Goal: Task Accomplishment & Management: Use online tool/utility

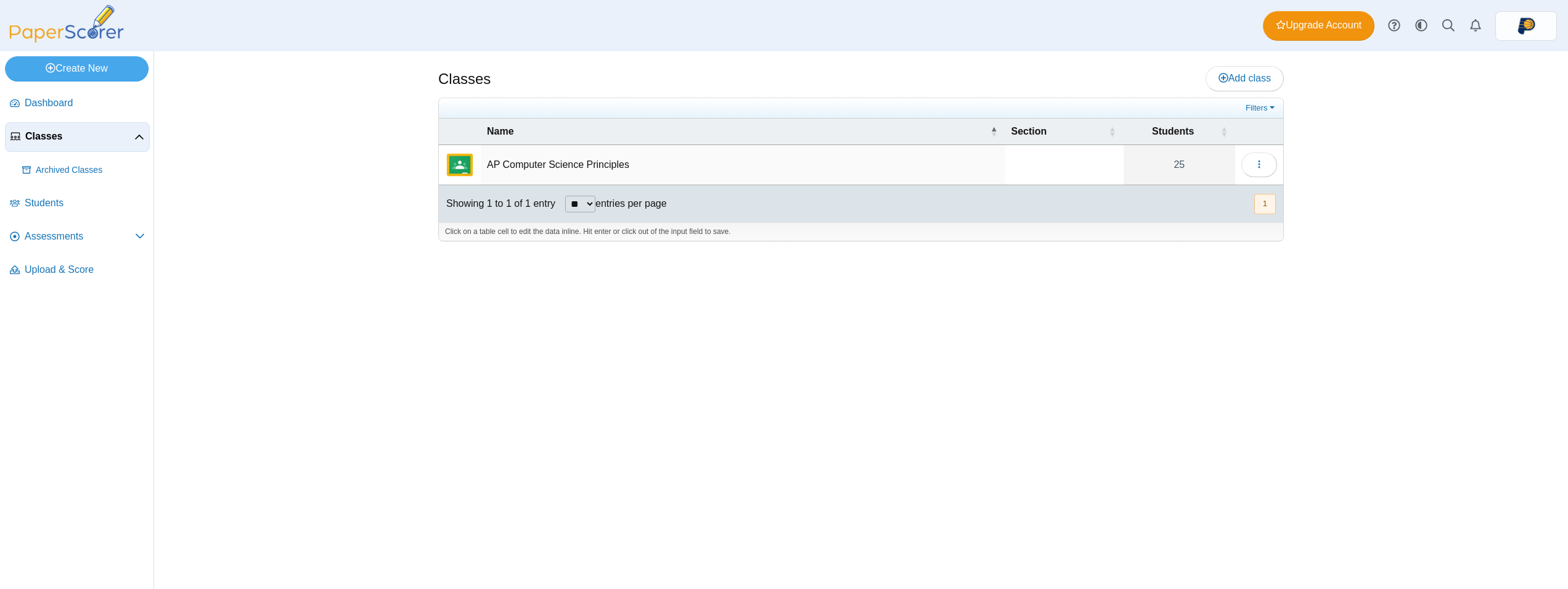
click at [570, 164] on td "AP Computer Science Principles" at bounding box center [742, 165] width 525 height 40
click at [452, 169] on img "External class connected through Google Classroom" at bounding box center [460, 164] width 30 height 30
click at [48, 226] on link "Assessments" at bounding box center [77, 236] width 145 height 30
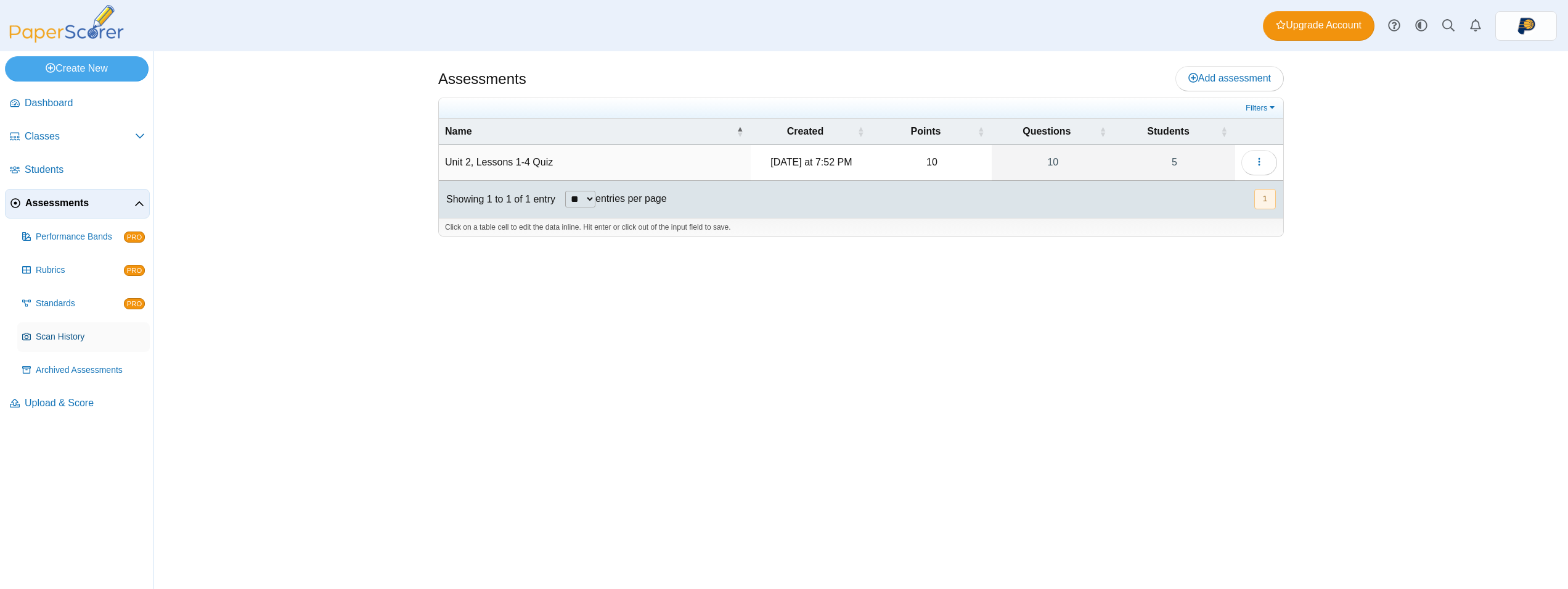
click at [109, 341] on span "Scan History" at bounding box center [90, 337] width 109 height 12
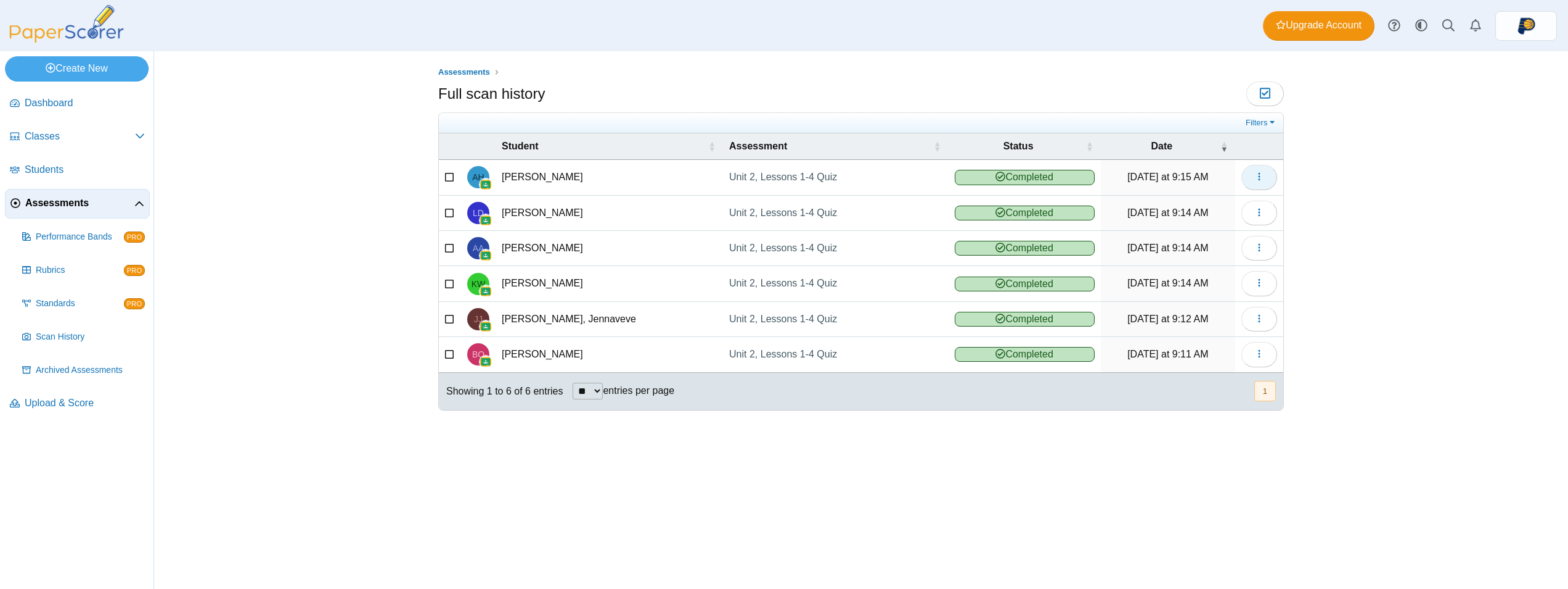
click at [1261, 172] on icon "button" at bounding box center [1259, 176] width 10 height 10
click at [1220, 211] on link "View scanned test" at bounding box center [1203, 205] width 148 height 18
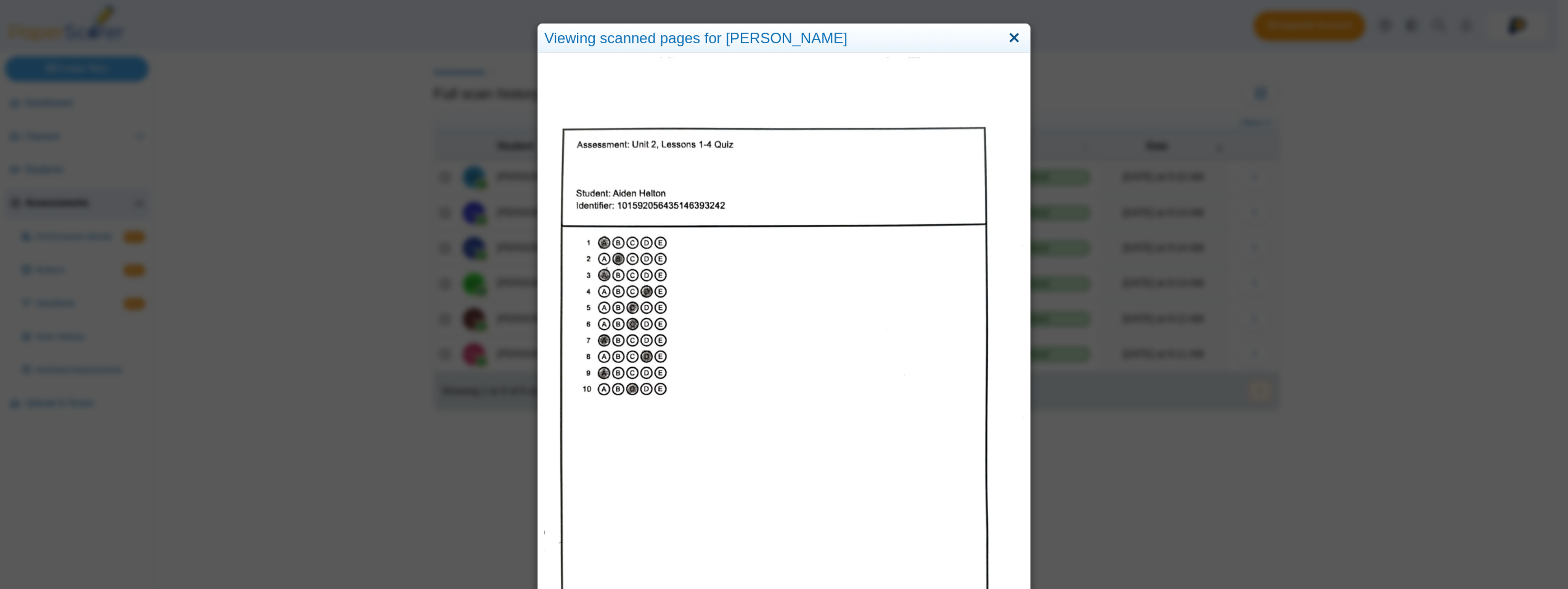
click at [1009, 33] on link "Close" at bounding box center [1015, 38] width 19 height 21
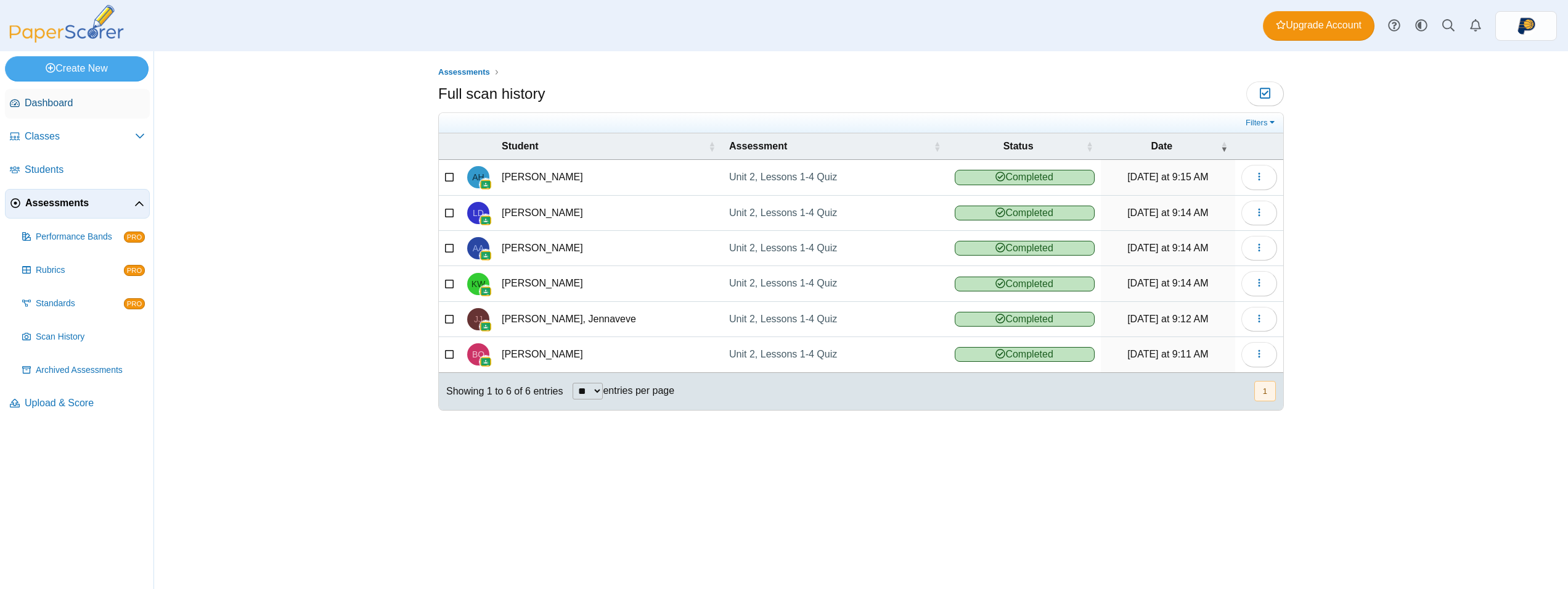
click at [77, 109] on span "Dashboard" at bounding box center [85, 103] width 120 height 13
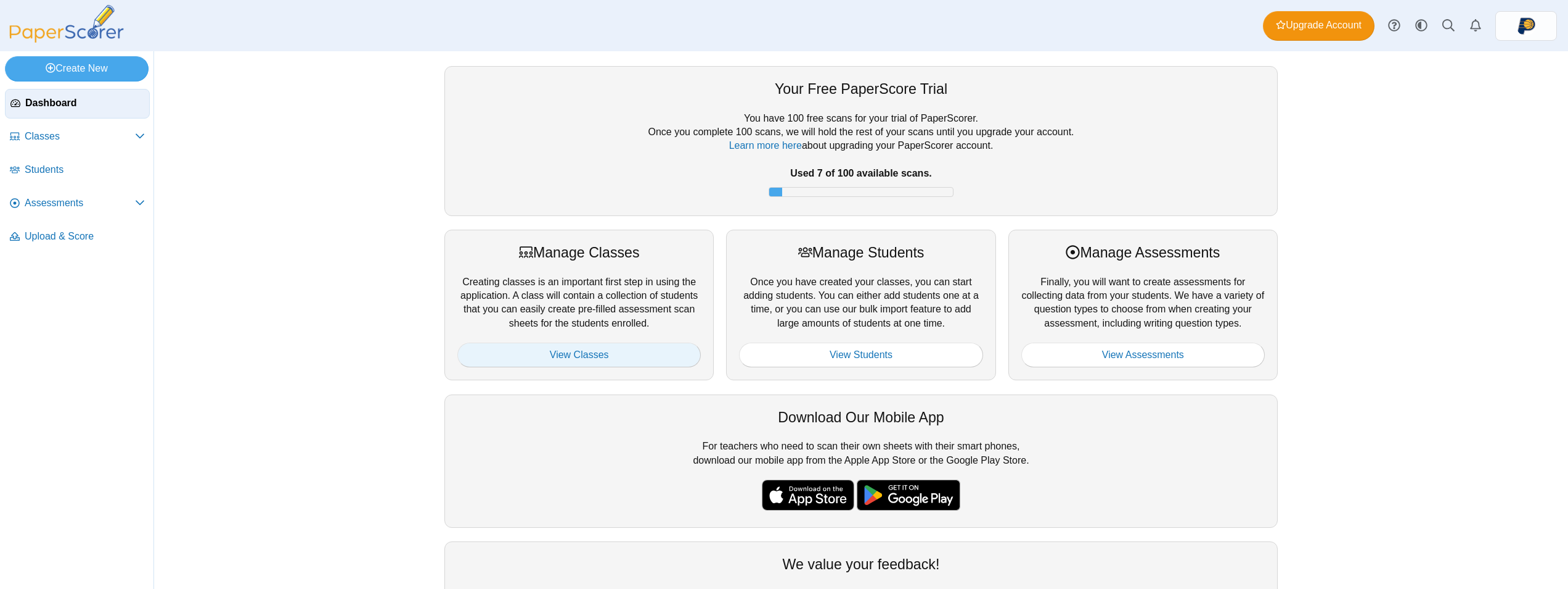
click at [600, 360] on link "View Classes" at bounding box center [579, 355] width 244 height 25
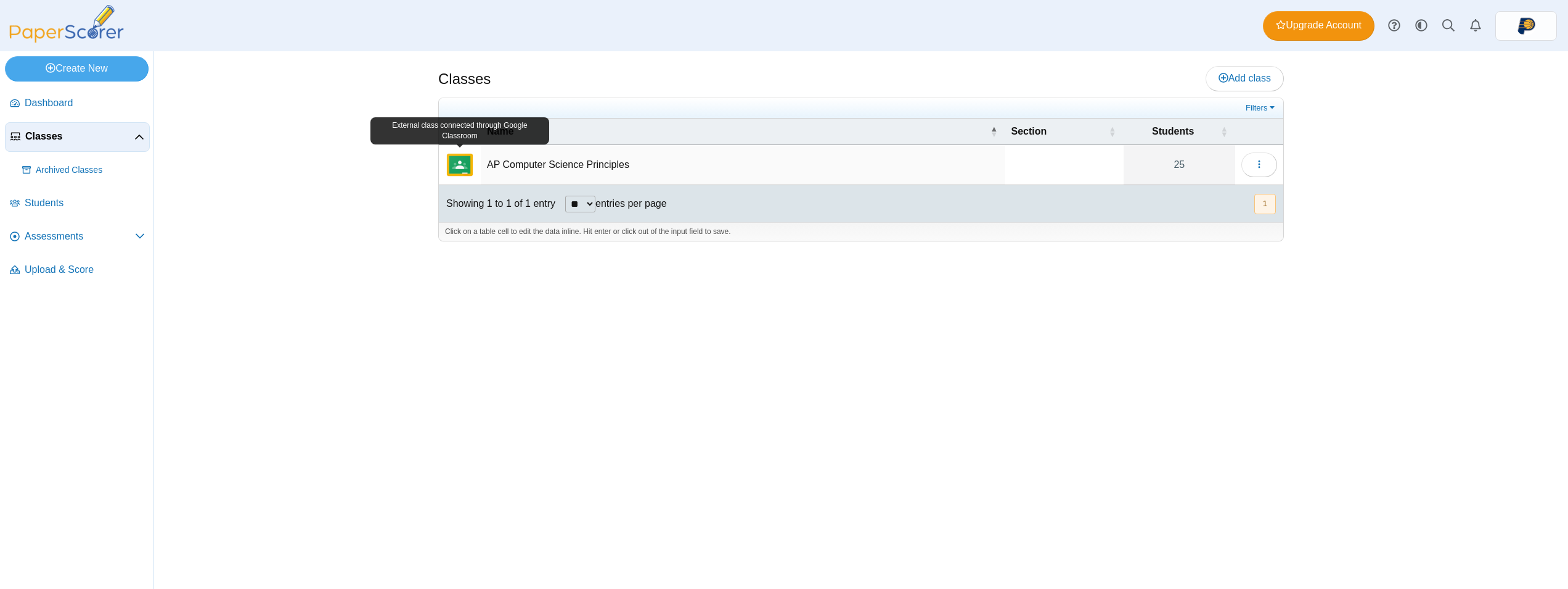
click at [468, 169] on img "External class connected through Google Classroom" at bounding box center [460, 164] width 30 height 30
click at [537, 165] on td "AP Computer Science Principles" at bounding box center [742, 165] width 525 height 40
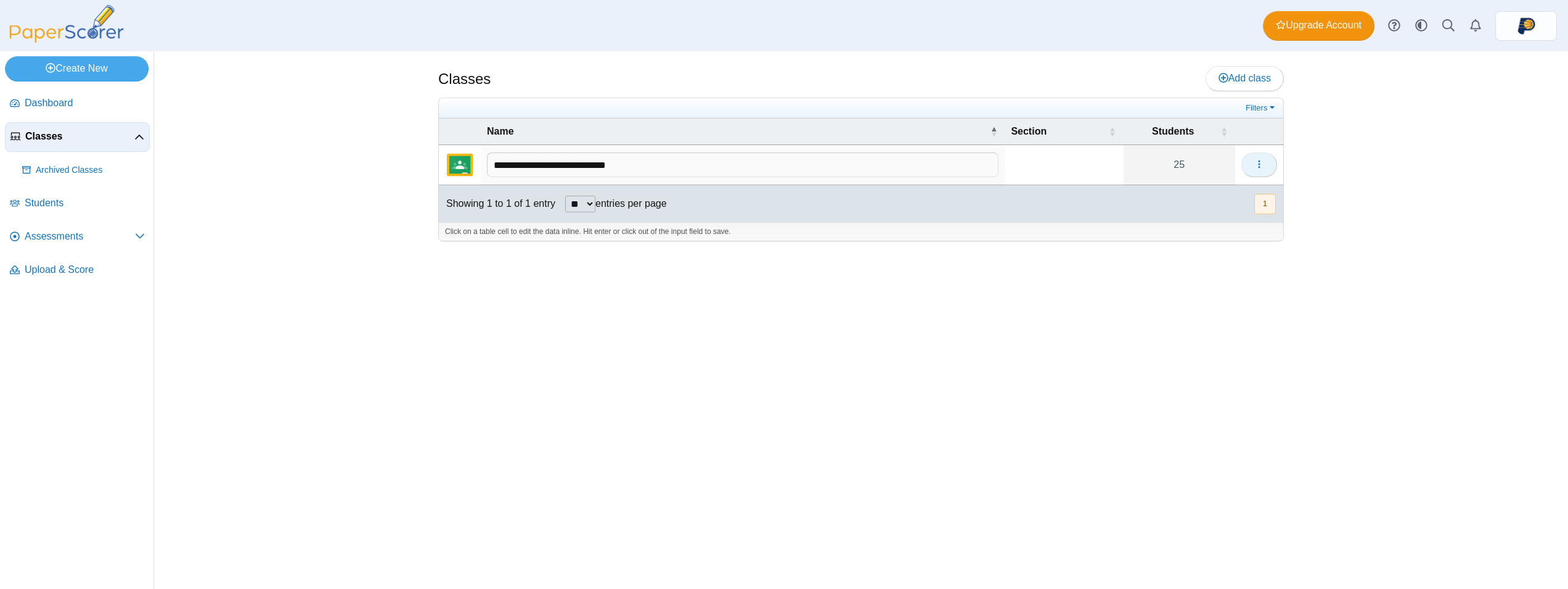
click at [1263, 164] on icon "button" at bounding box center [1259, 164] width 10 height 10
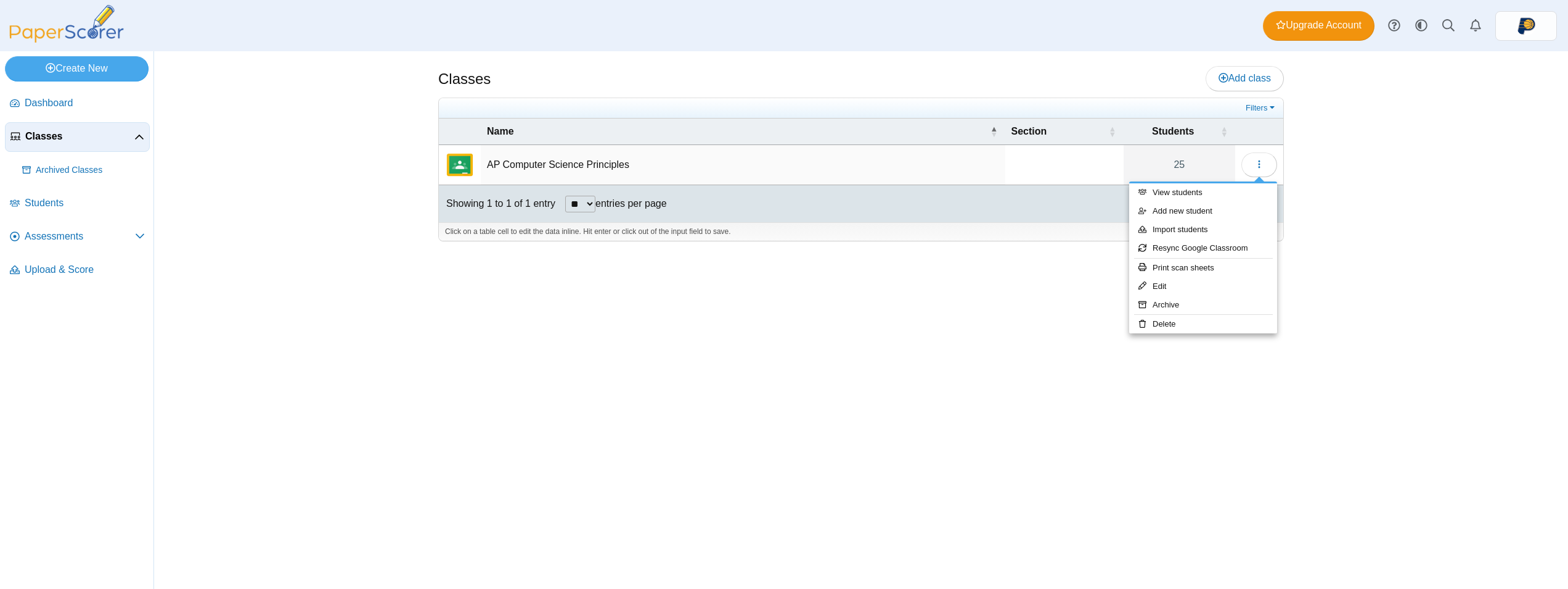
click at [1042, 317] on div "Classes Add class Filters 25" at bounding box center [861, 320] width 925 height 537
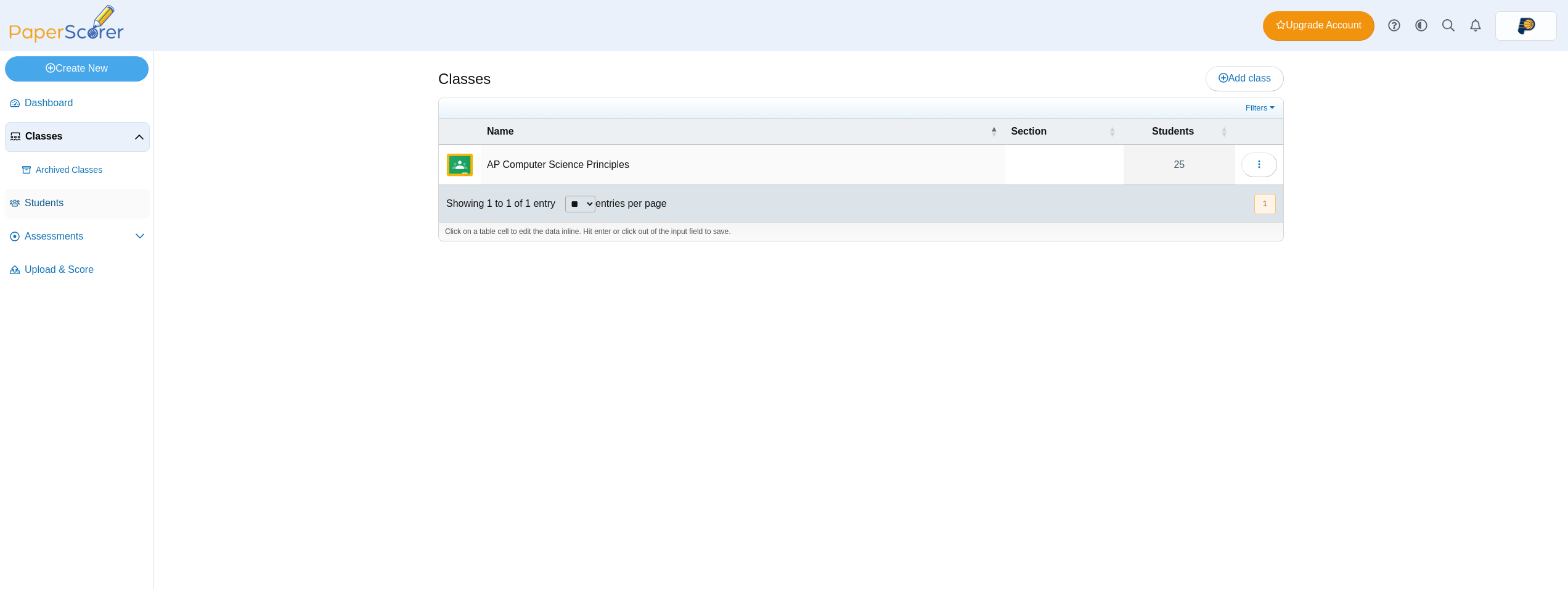
click at [53, 210] on link "Students" at bounding box center [77, 203] width 145 height 30
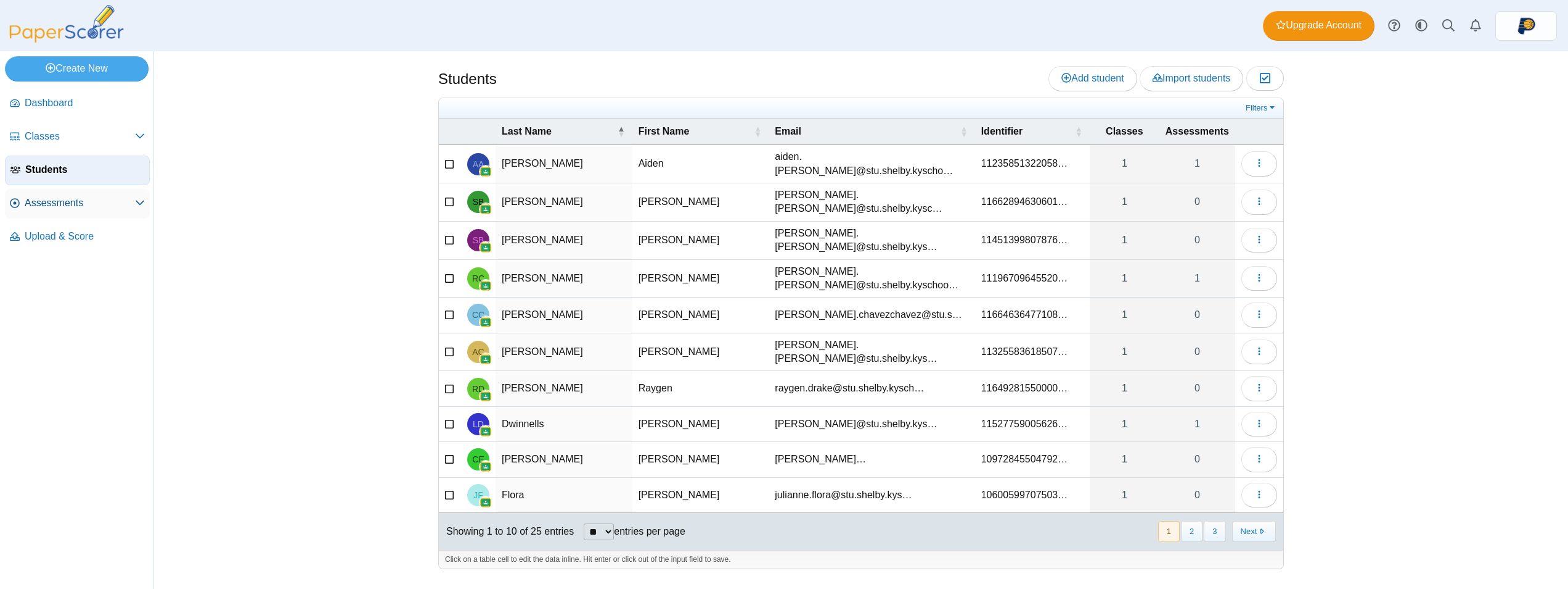
click at [81, 207] on span "Assessments" at bounding box center [79, 203] width 110 height 13
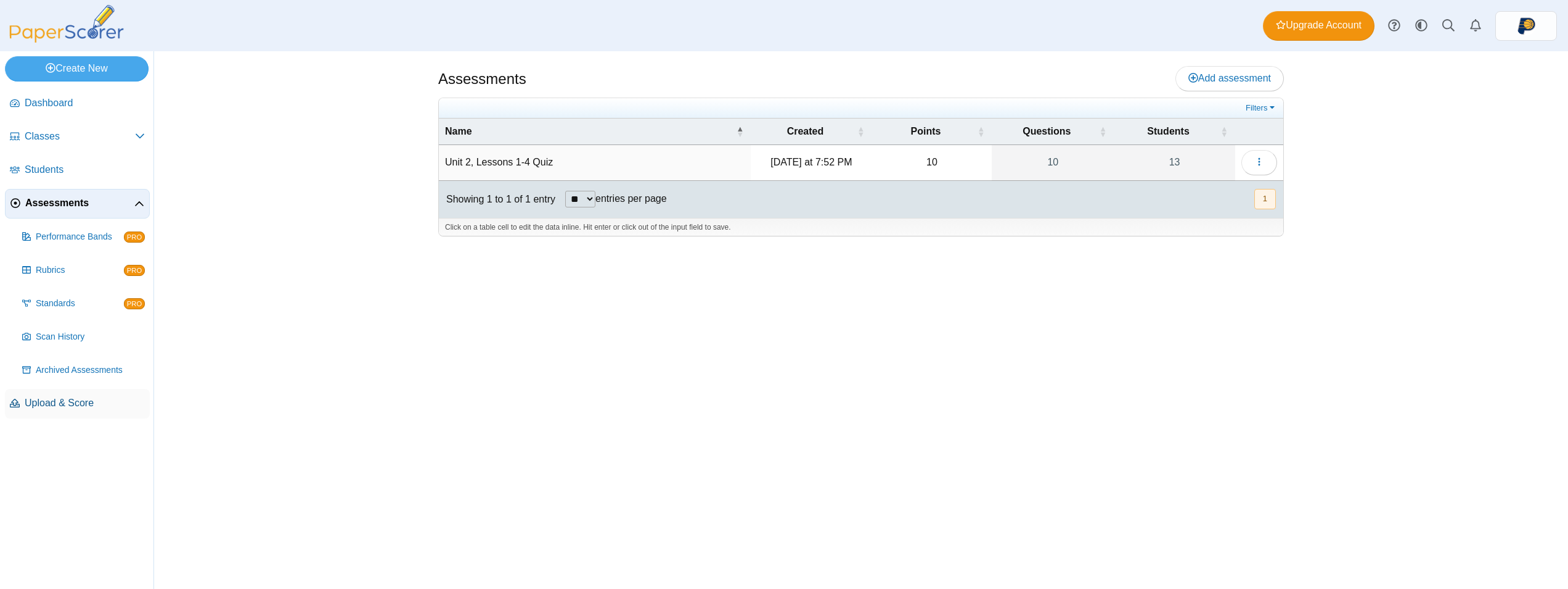
click at [59, 401] on span "Upload & Score" at bounding box center [85, 403] width 120 height 13
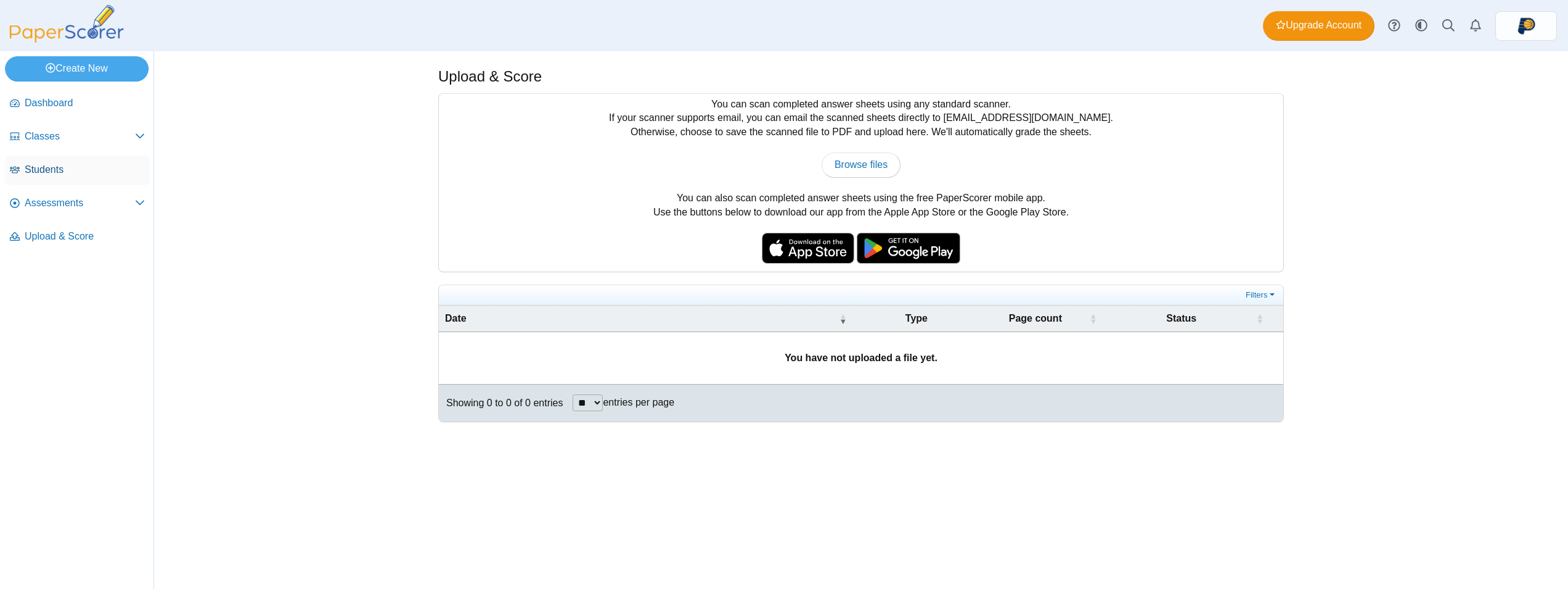
click at [81, 167] on span "Students" at bounding box center [85, 169] width 120 height 13
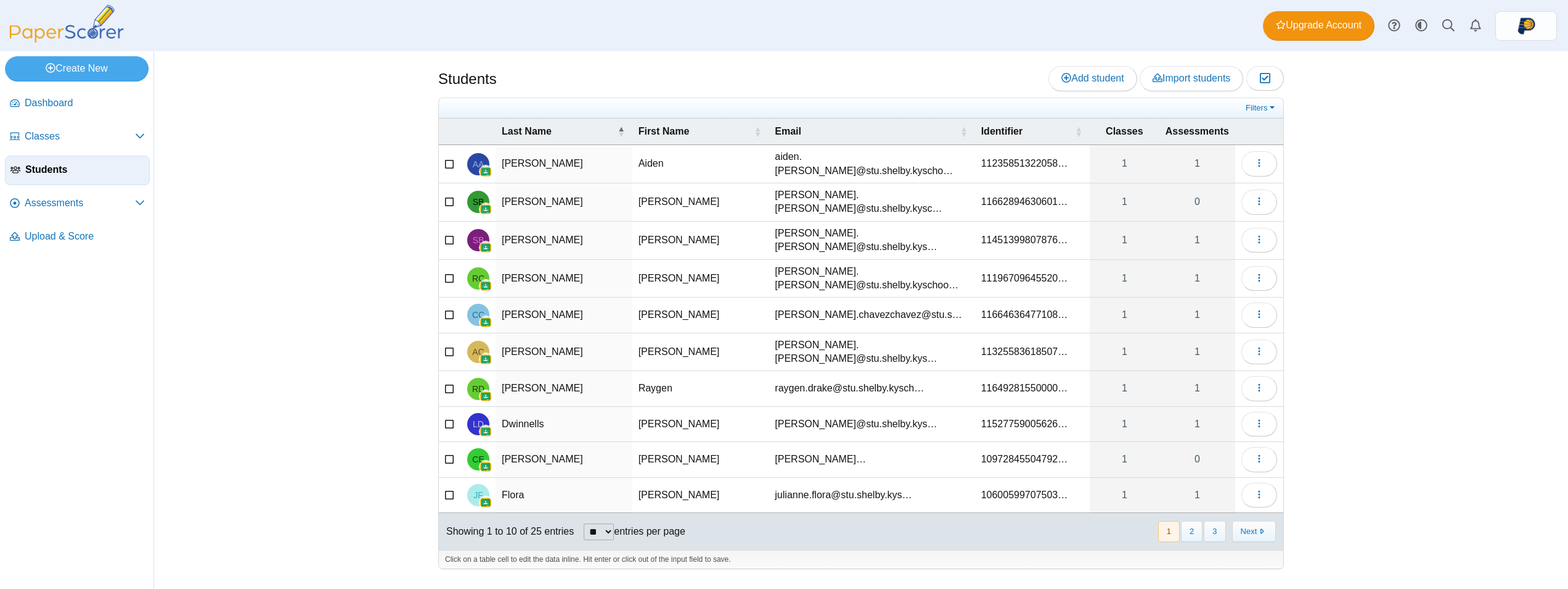
select select "**"
click option "**" at bounding box center [0, 0] width 0 height 0
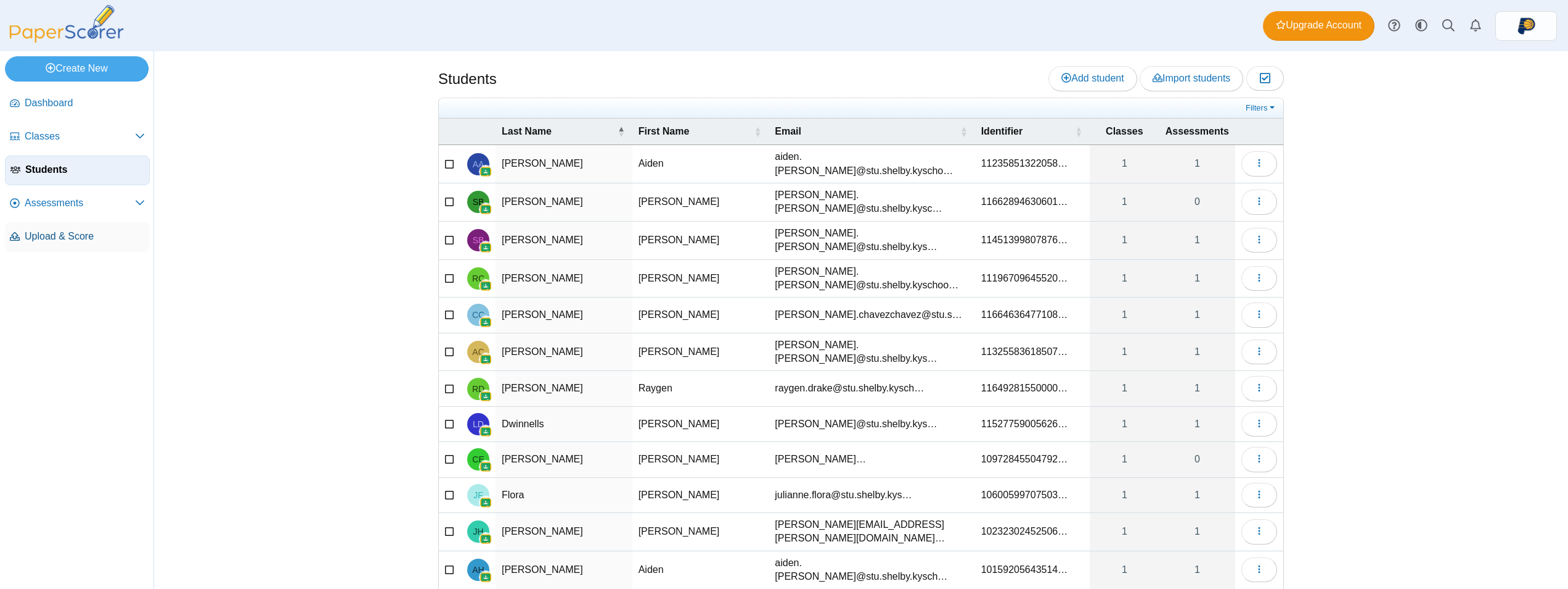
click at [69, 234] on span "Upload & Score" at bounding box center [85, 236] width 120 height 13
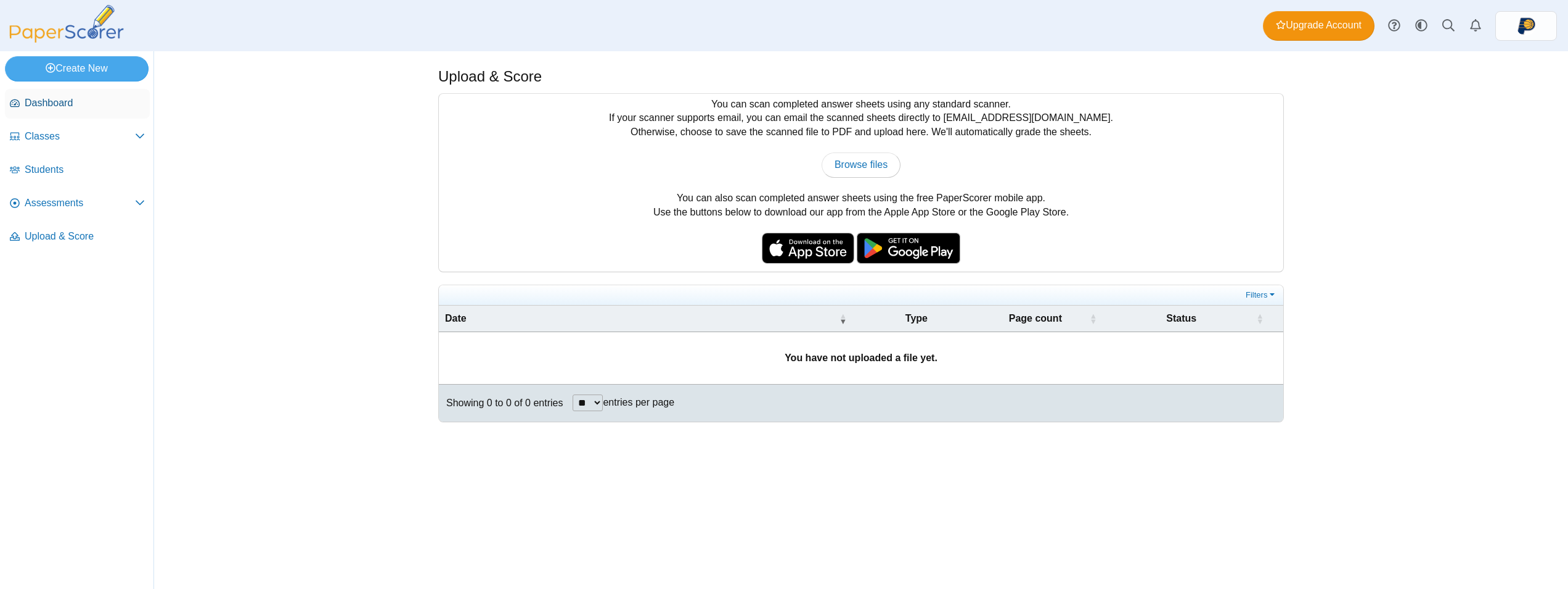
click at [65, 105] on span "Dashboard" at bounding box center [85, 103] width 120 height 13
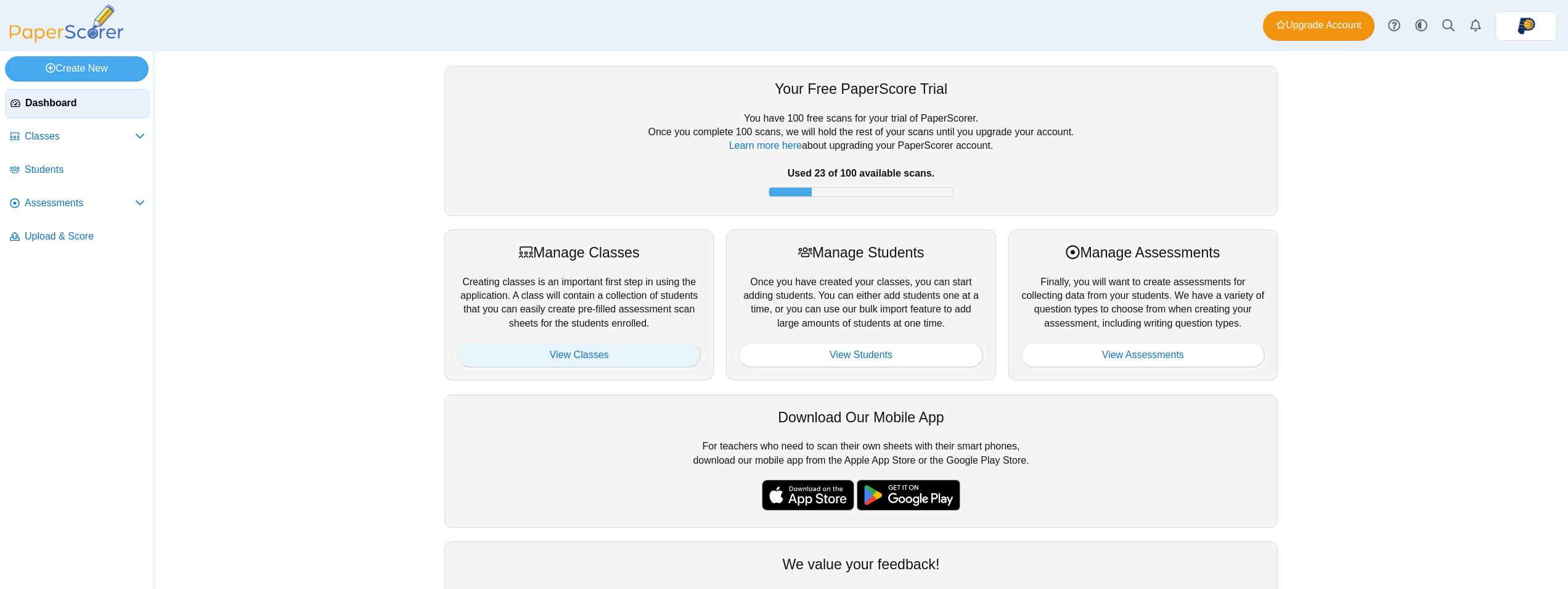
click at [639, 360] on link "View Classes" at bounding box center [579, 355] width 244 height 25
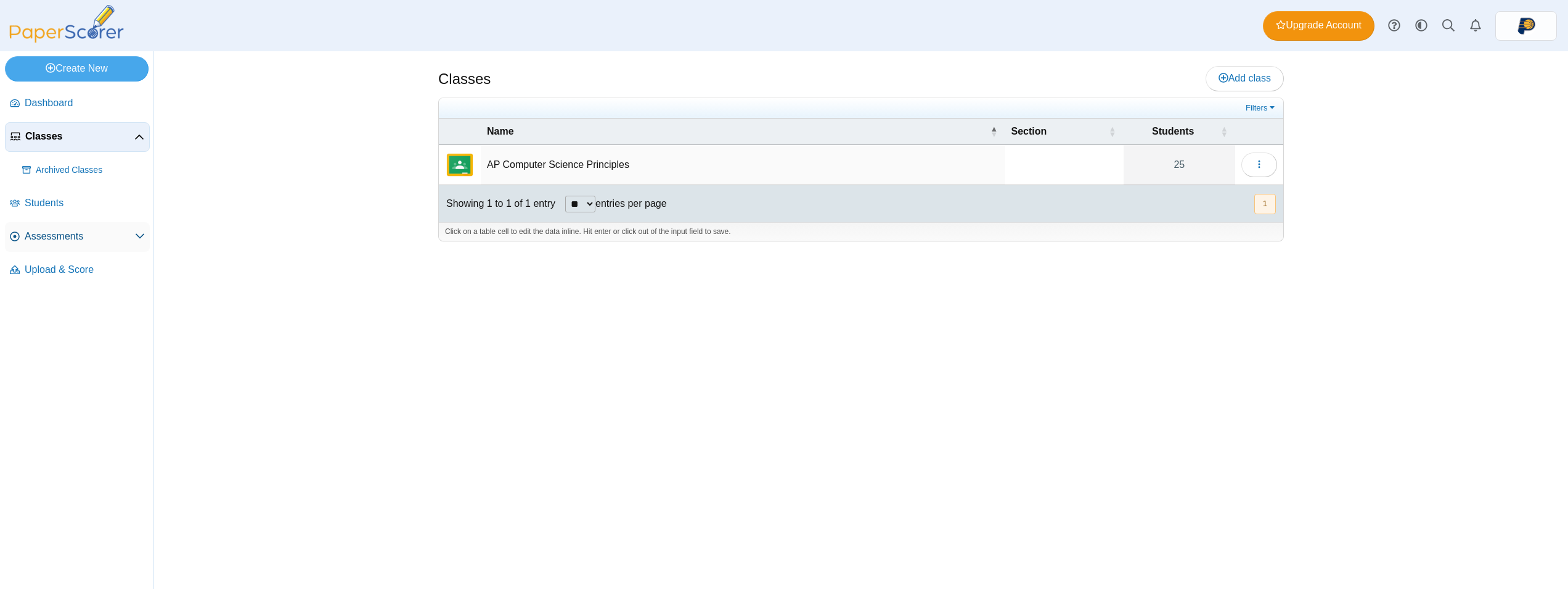
click at [88, 232] on span "Assessments" at bounding box center [79, 236] width 110 height 13
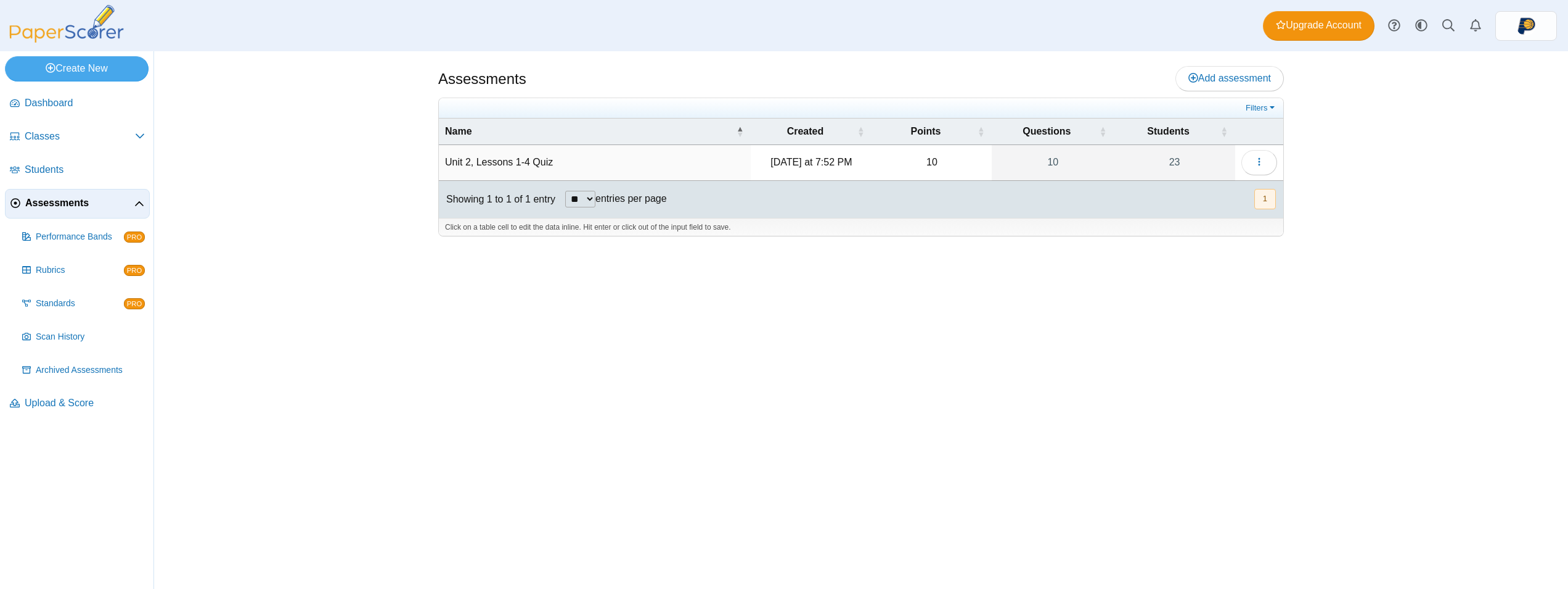
click at [519, 171] on td "Unit 2, Lessons 1-4 Quiz" at bounding box center [594, 163] width 311 height 35
click at [808, 164] on time "[DATE] at 7:52 PM" at bounding box center [811, 162] width 81 height 11
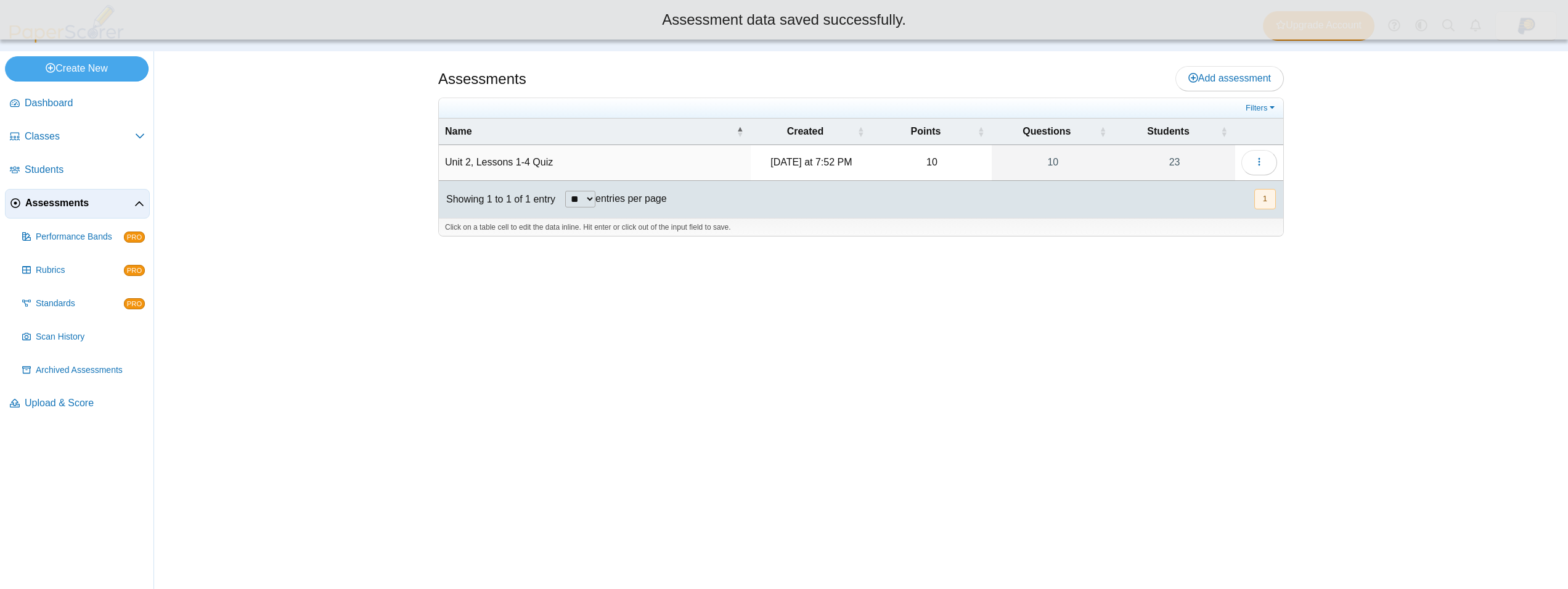
click at [870, 238] on div at bounding box center [861, 242] width 846 height 12
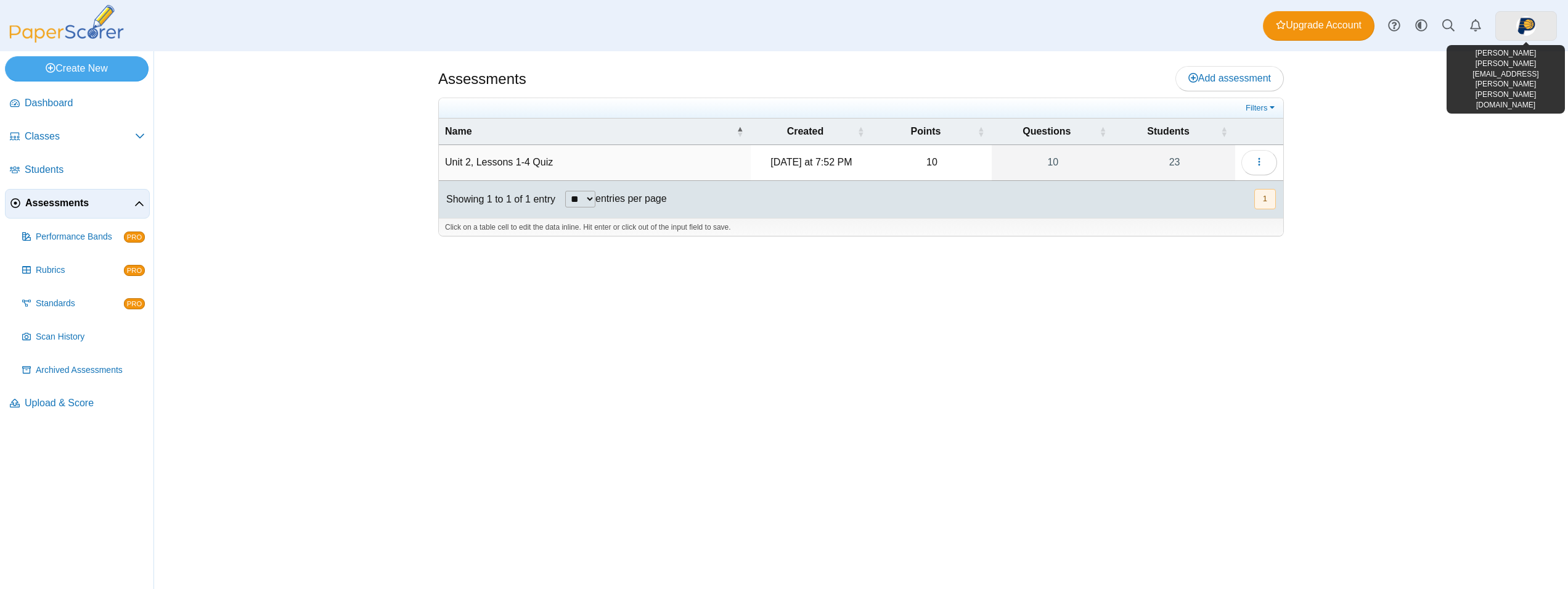
click at [1516, 25] on link at bounding box center [1526, 26] width 62 height 30
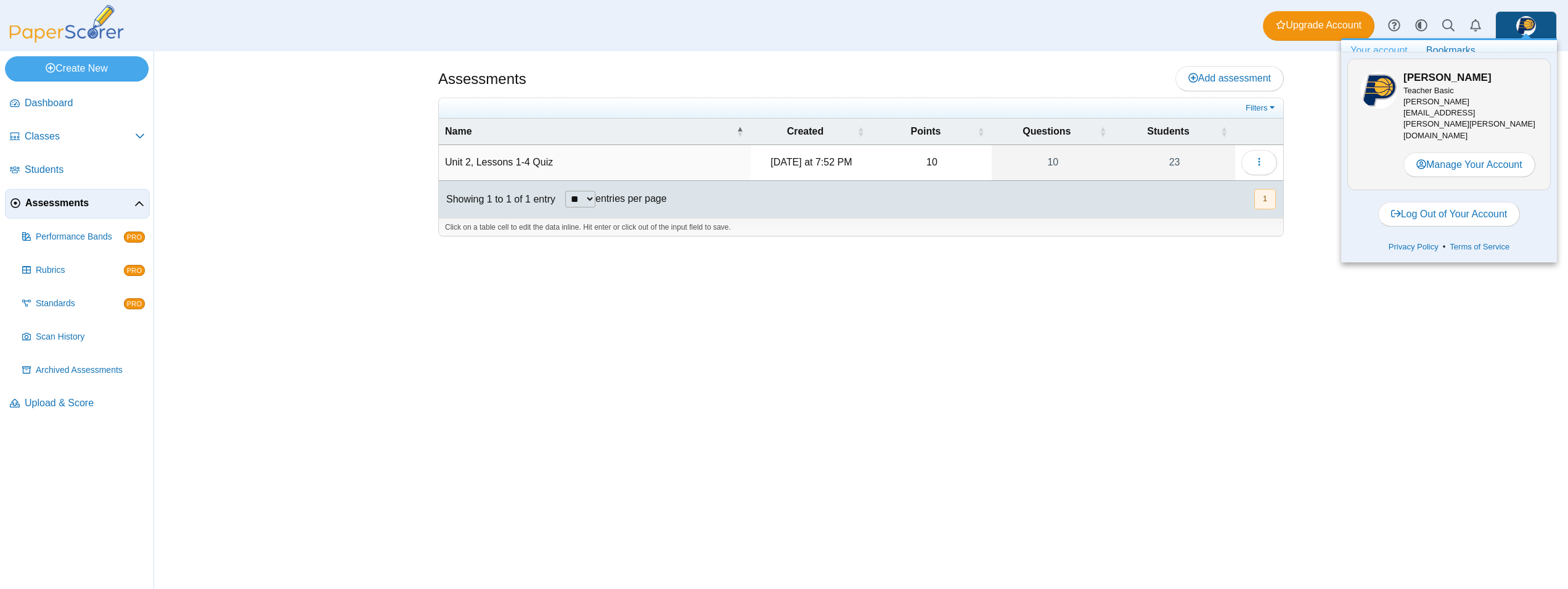
click at [1332, 254] on div "Assessments Add assessment Filters" at bounding box center [861, 320] width 1414 height 537
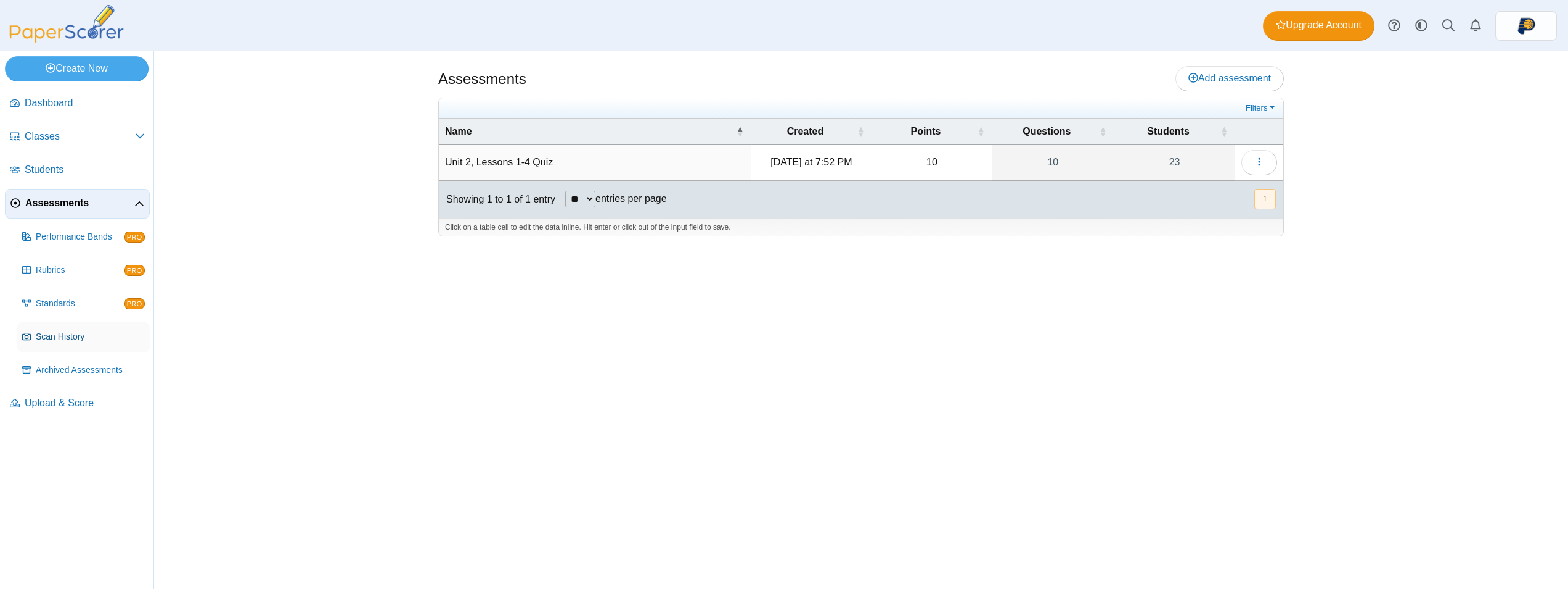
click at [73, 335] on span "Scan History" at bounding box center [90, 337] width 109 height 12
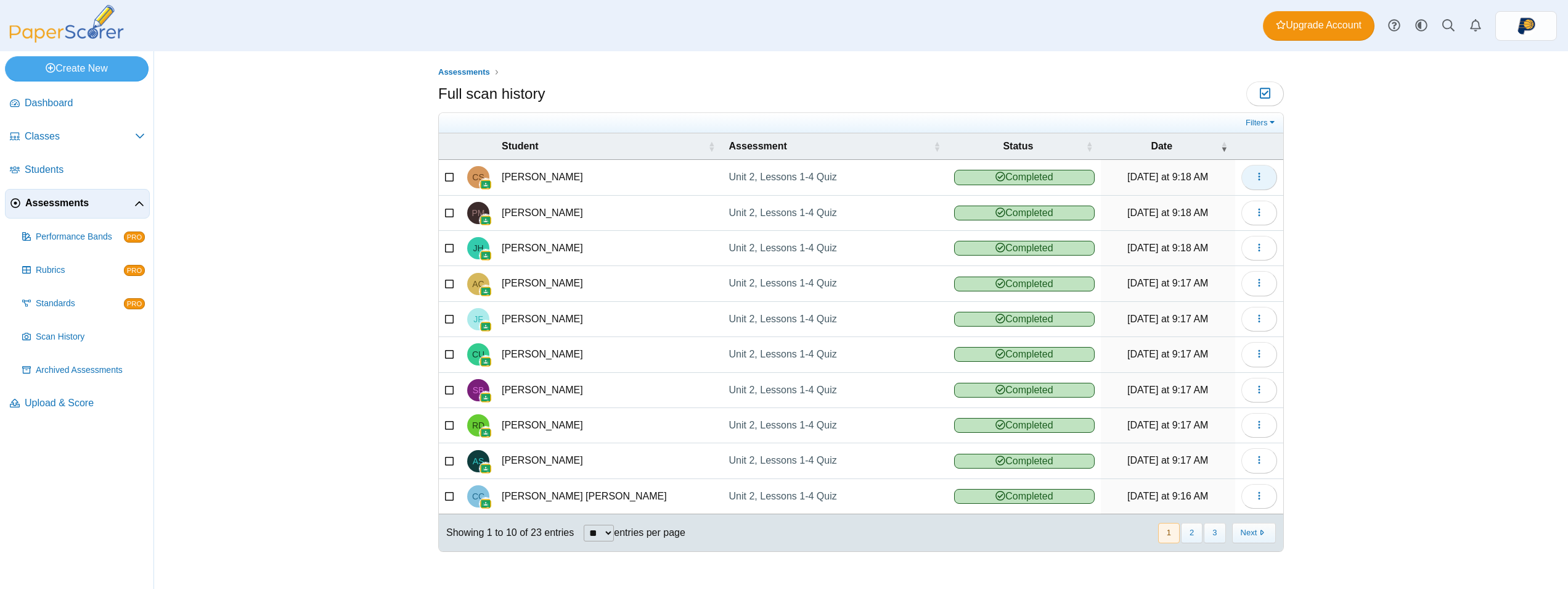
click at [1256, 182] on icon "button" at bounding box center [1259, 176] width 10 height 10
click at [1236, 205] on link "View scanned test" at bounding box center [1203, 205] width 148 height 18
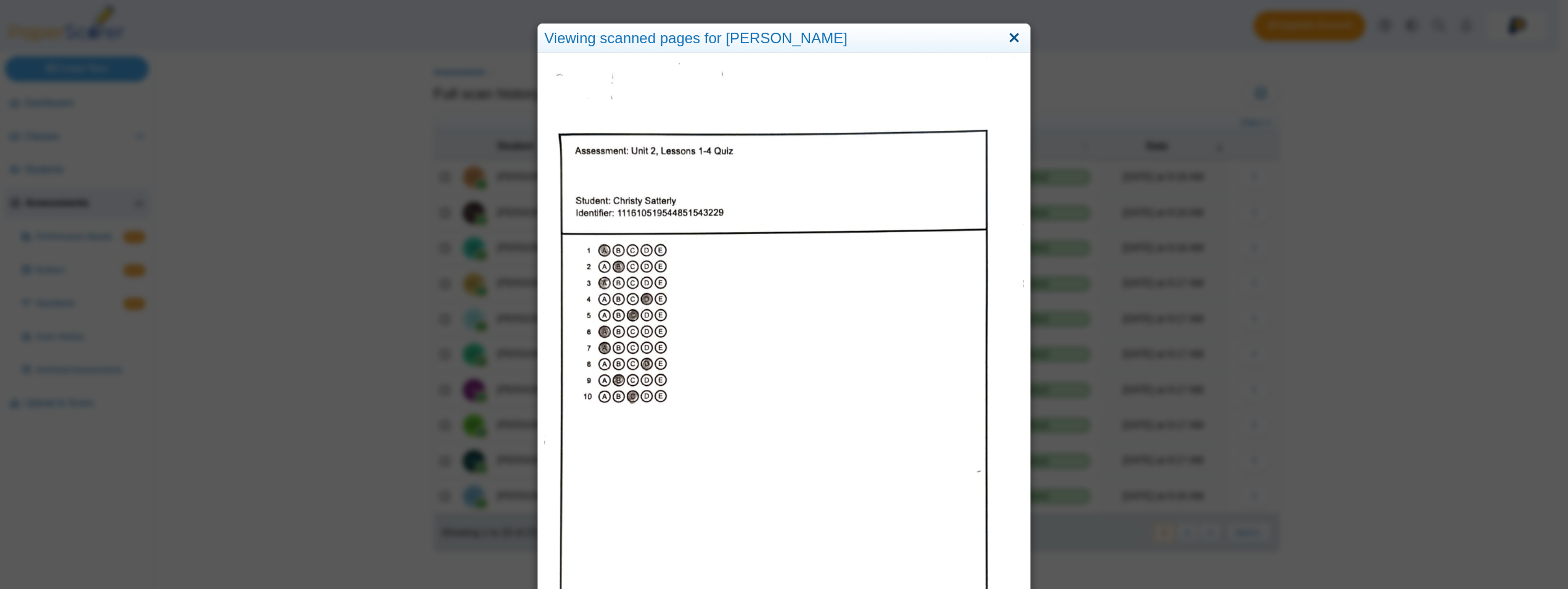
click at [1018, 35] on link "Close" at bounding box center [1015, 38] width 19 height 21
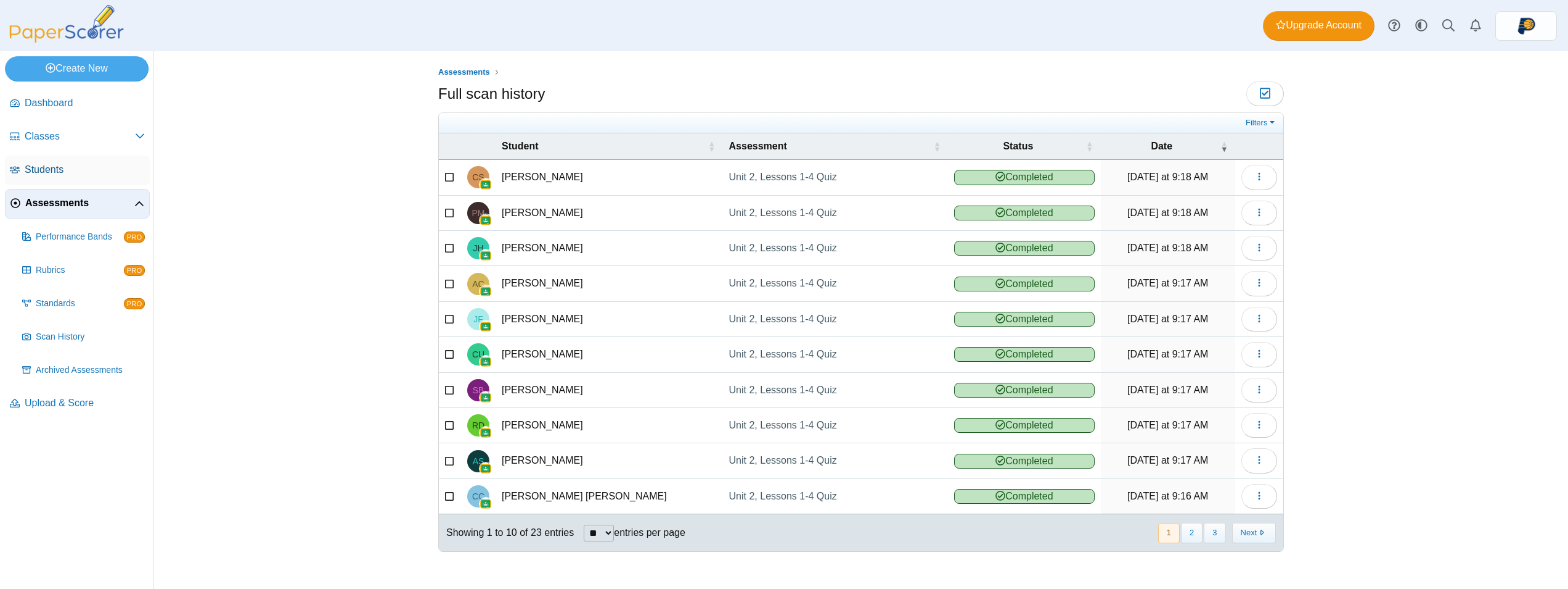
click at [84, 164] on span "Students" at bounding box center [85, 169] width 120 height 13
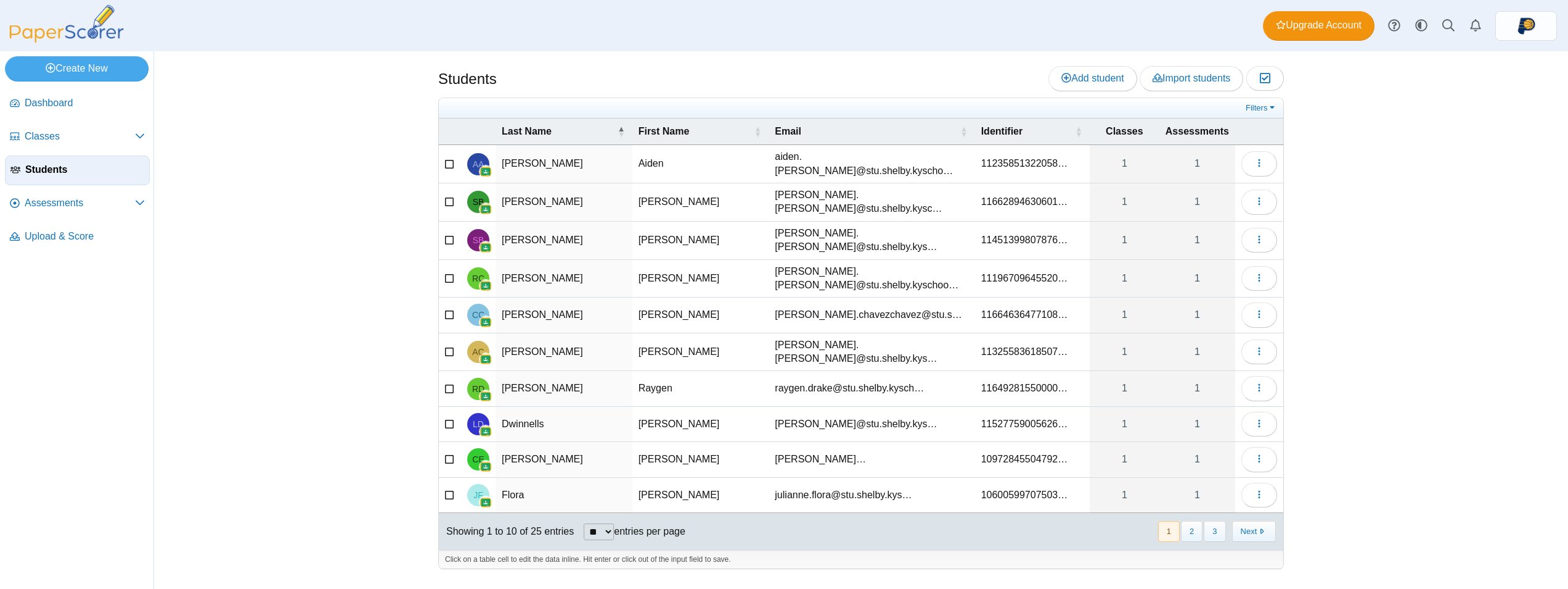
select select "**"
click option "**" at bounding box center [0, 0] width 0 height 0
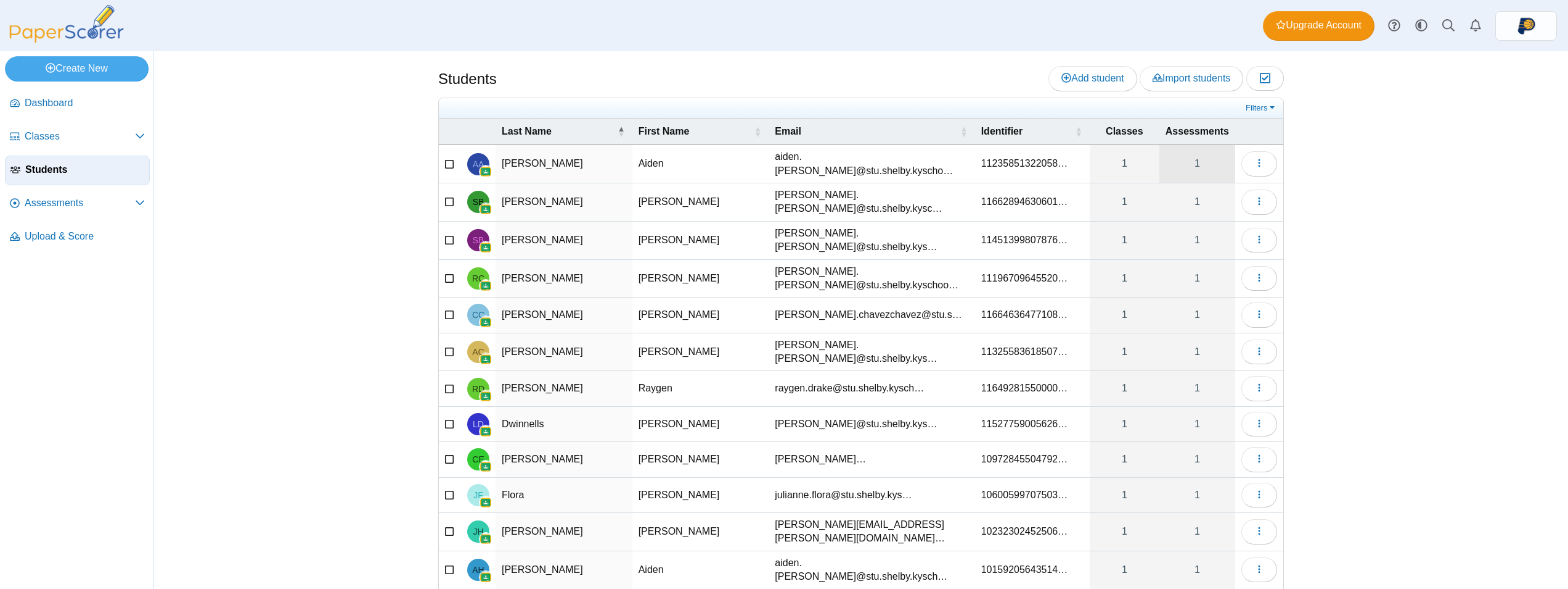
click at [1184, 161] on link "1" at bounding box center [1197, 164] width 75 height 37
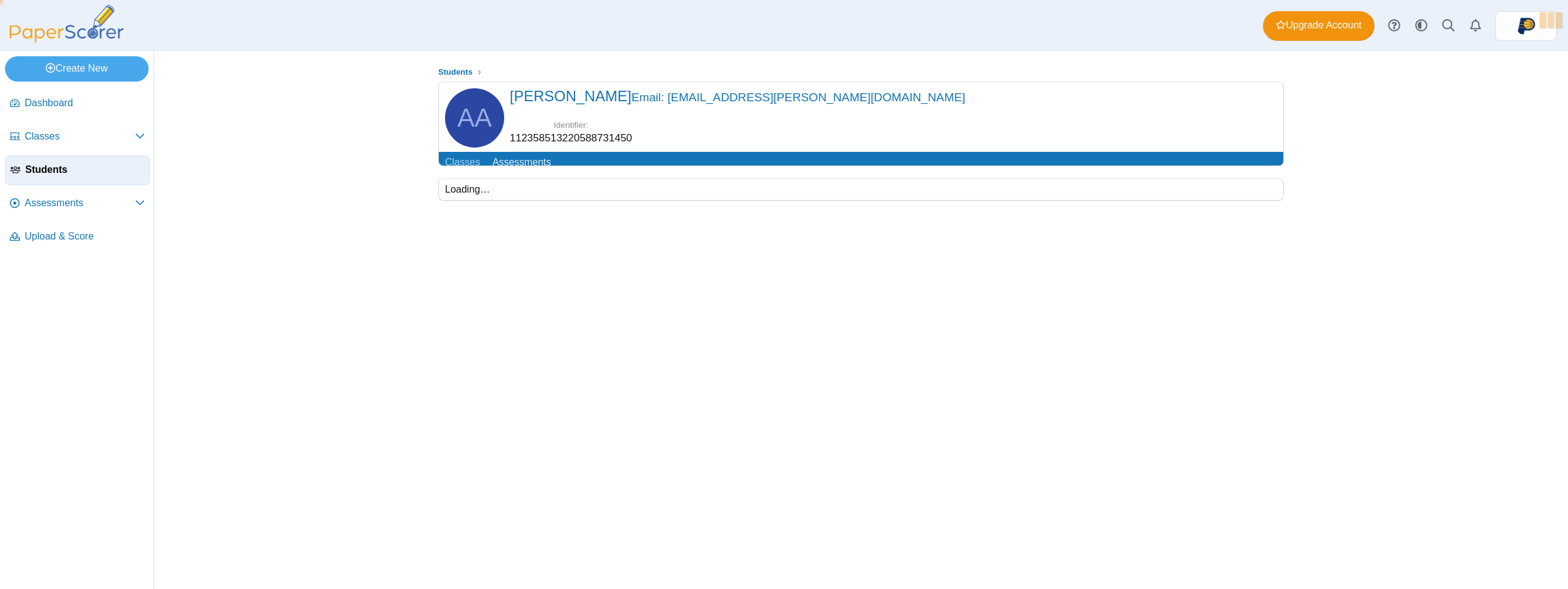
scroll to position [33, 0]
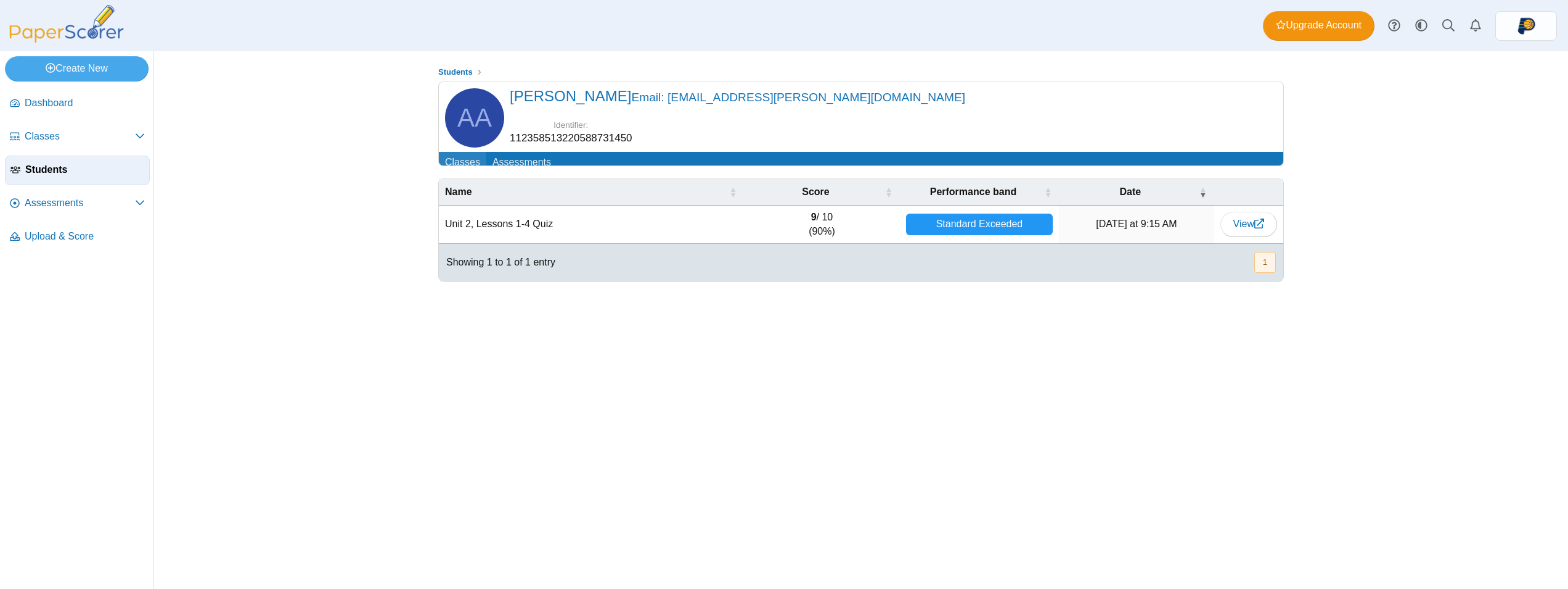
click at [462, 152] on link "Classes" at bounding box center [462, 164] width 48 height 23
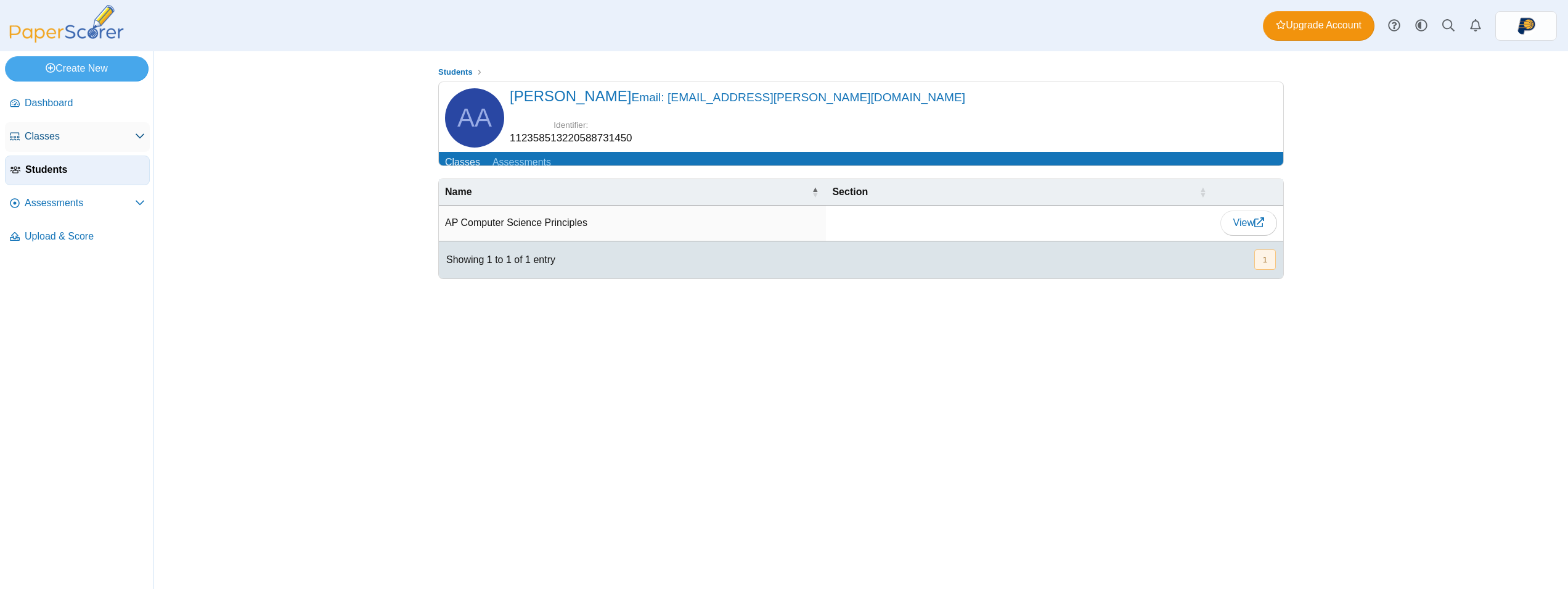
click at [136, 131] on icon at bounding box center [140, 136] width 10 height 10
click at [84, 122] on link "Classes" at bounding box center [77, 137] width 145 height 30
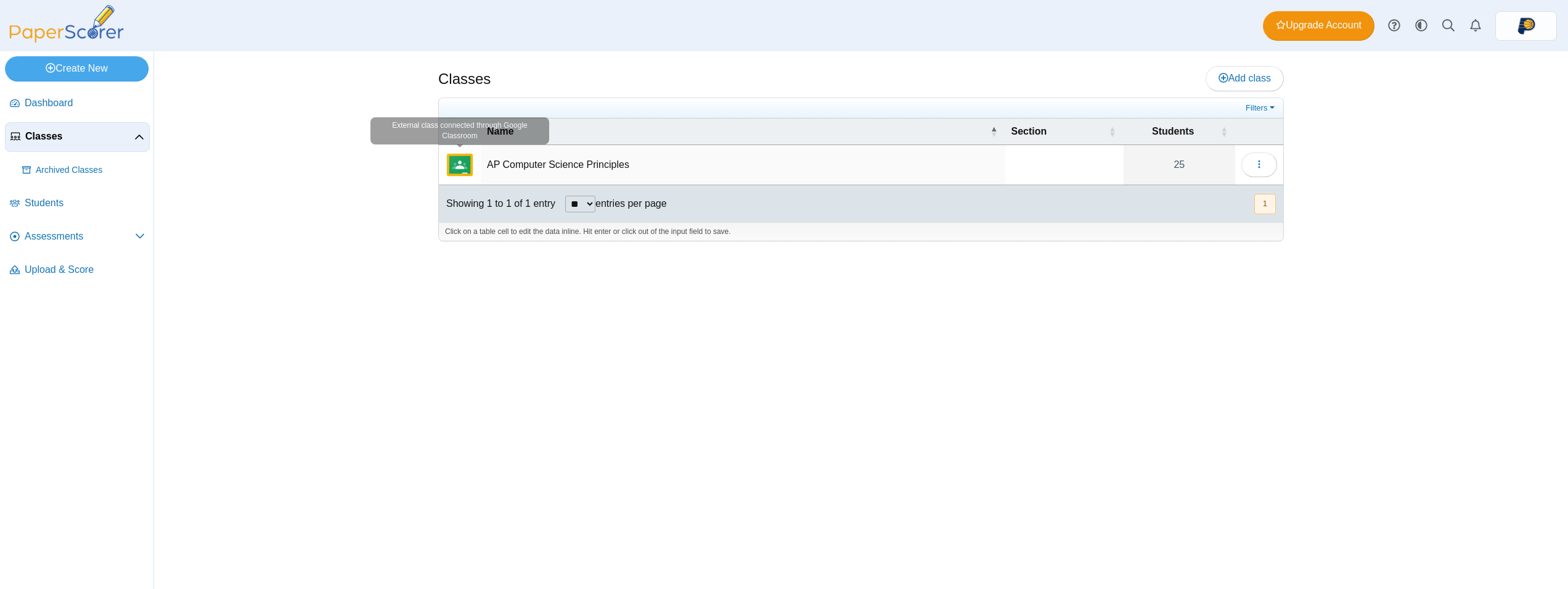
drag, startPoint x: 463, startPoint y: 161, endPoint x: 500, endPoint y: 167, distance: 37.5
click at [465, 162] on img "External class connected through Google Classroom" at bounding box center [460, 164] width 30 height 30
click at [524, 167] on td "AP Computer Science Principles" at bounding box center [742, 165] width 525 height 40
click at [1063, 177] on td at bounding box center [1064, 165] width 118 height 40
click at [1035, 202] on div "Showing 1 to 1 of 1 entry ** ** ** *** entries per page « Prev 1 Next »" at bounding box center [861, 204] width 845 height 37
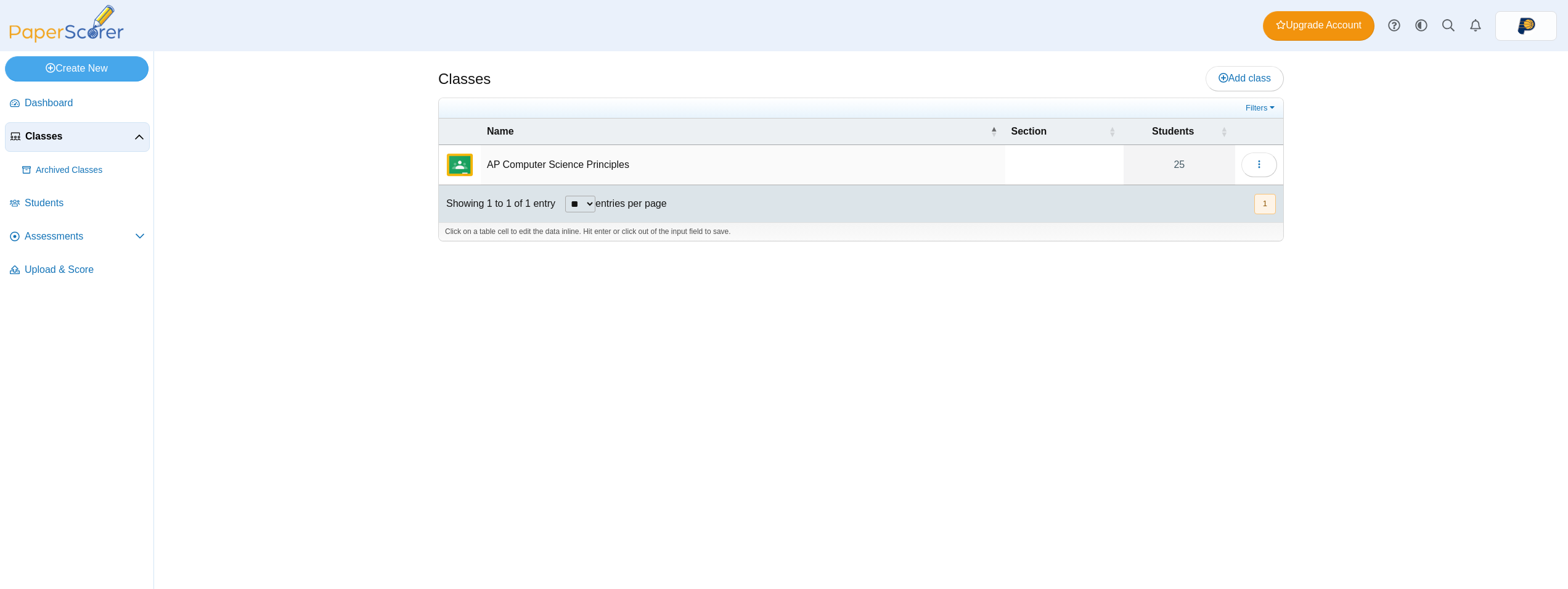
click at [1302, 133] on div "Classes Add class Filters 25" at bounding box center [861, 320] width 925 height 537
click at [1262, 164] on icon "button" at bounding box center [1259, 164] width 10 height 10
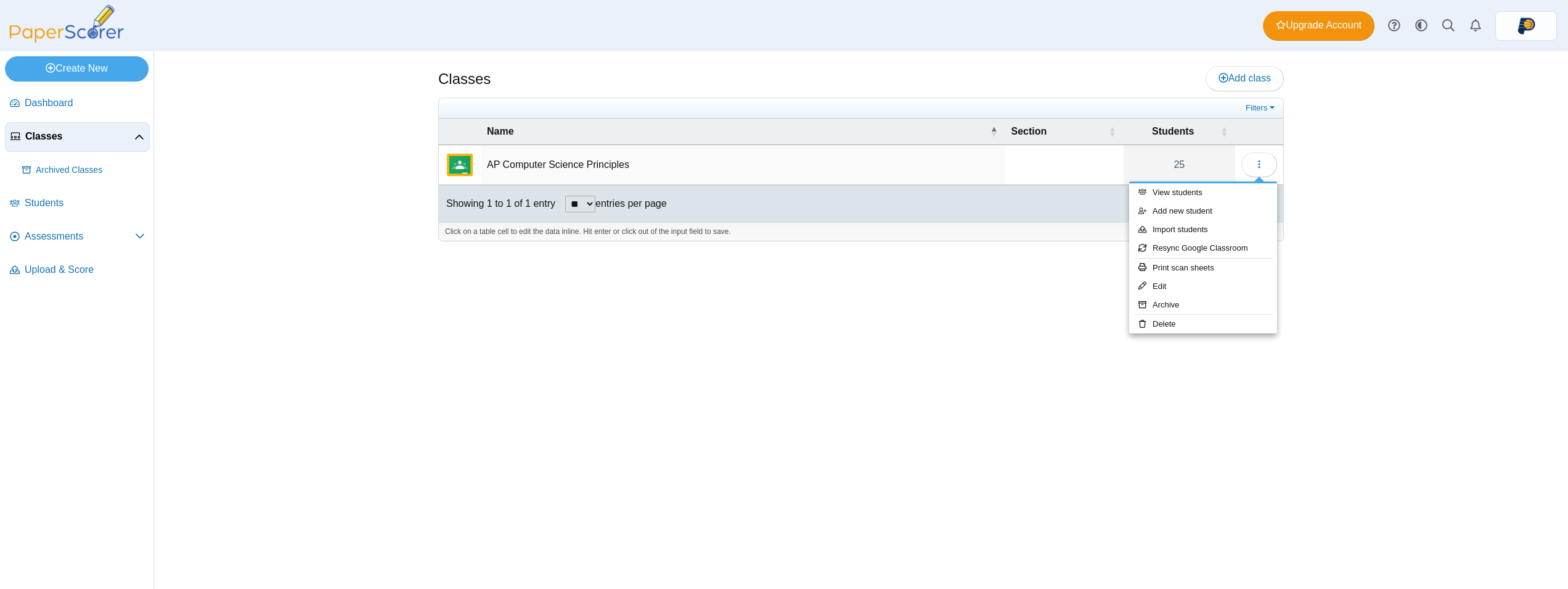
click at [1364, 199] on div "Classes Add class 25" at bounding box center [861, 320] width 1414 height 537
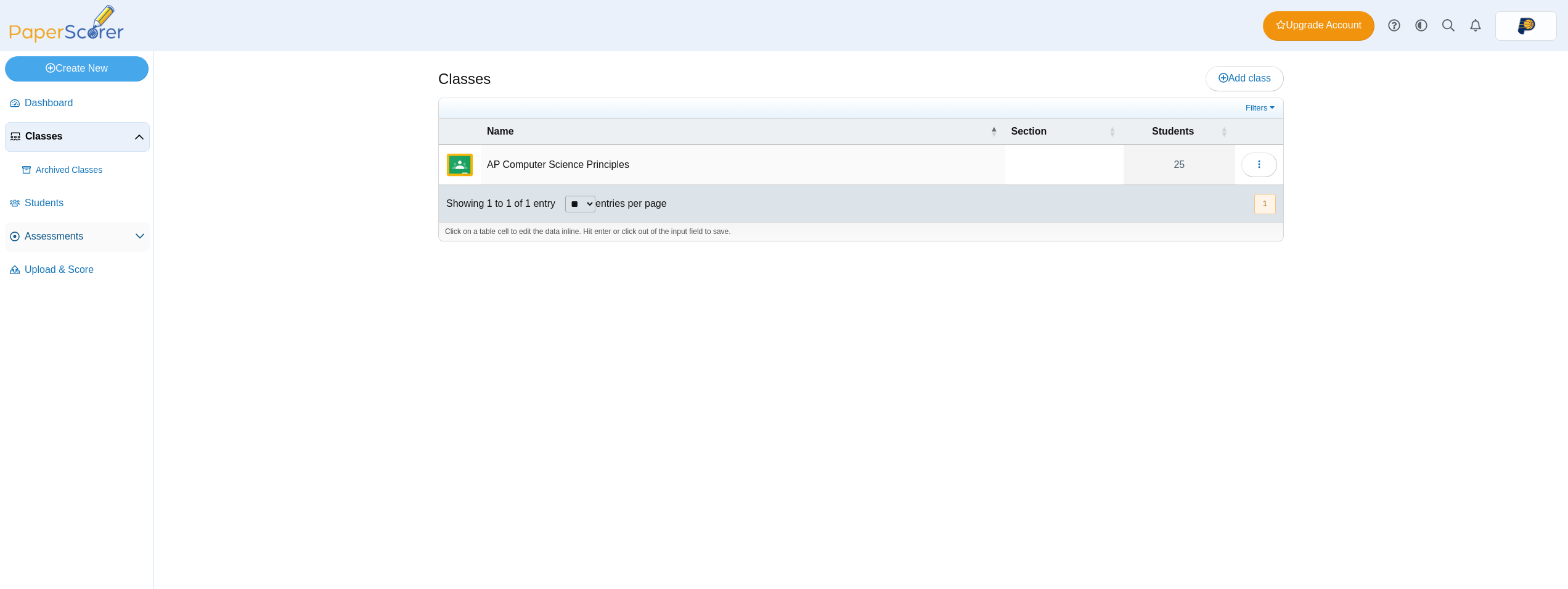
click at [69, 235] on span "Assessments" at bounding box center [79, 236] width 110 height 13
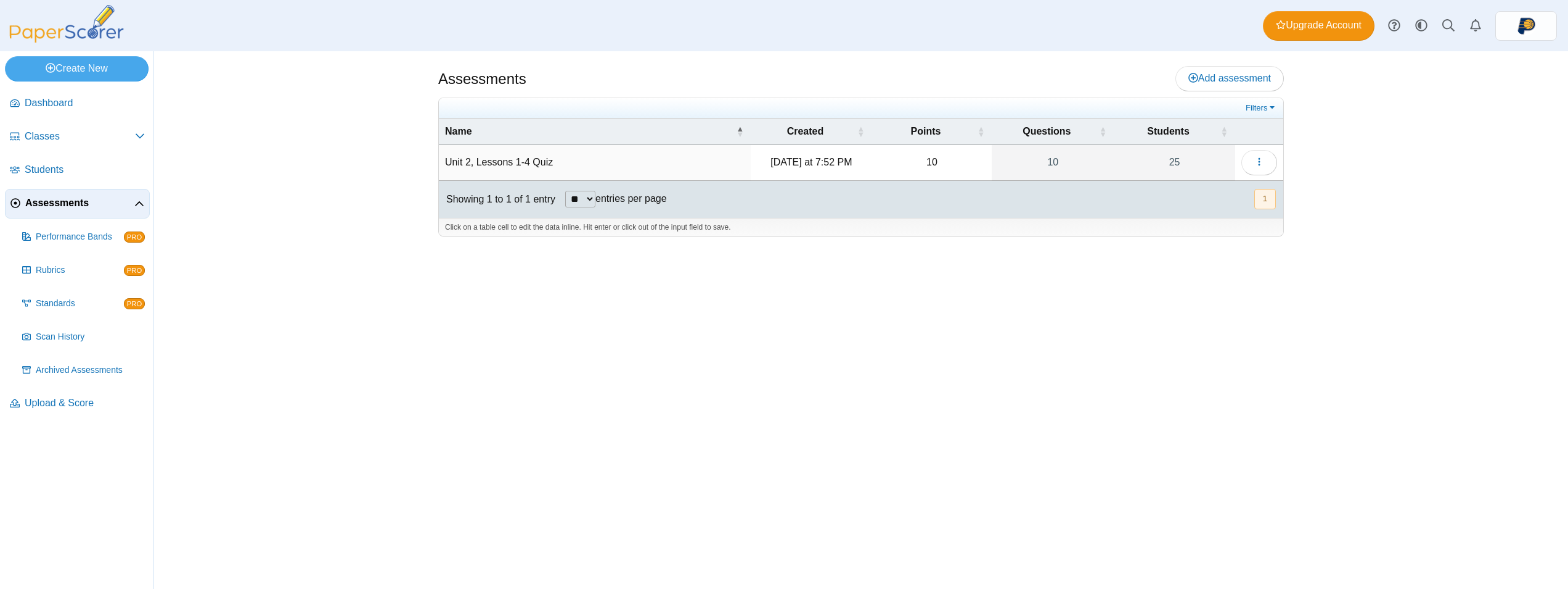
click at [594, 171] on td "Unit 2, Lessons 1-4 Quiz" at bounding box center [594, 163] width 311 height 35
click at [806, 171] on td "Yesterday at 7:52 PM" at bounding box center [811, 163] width 120 height 35
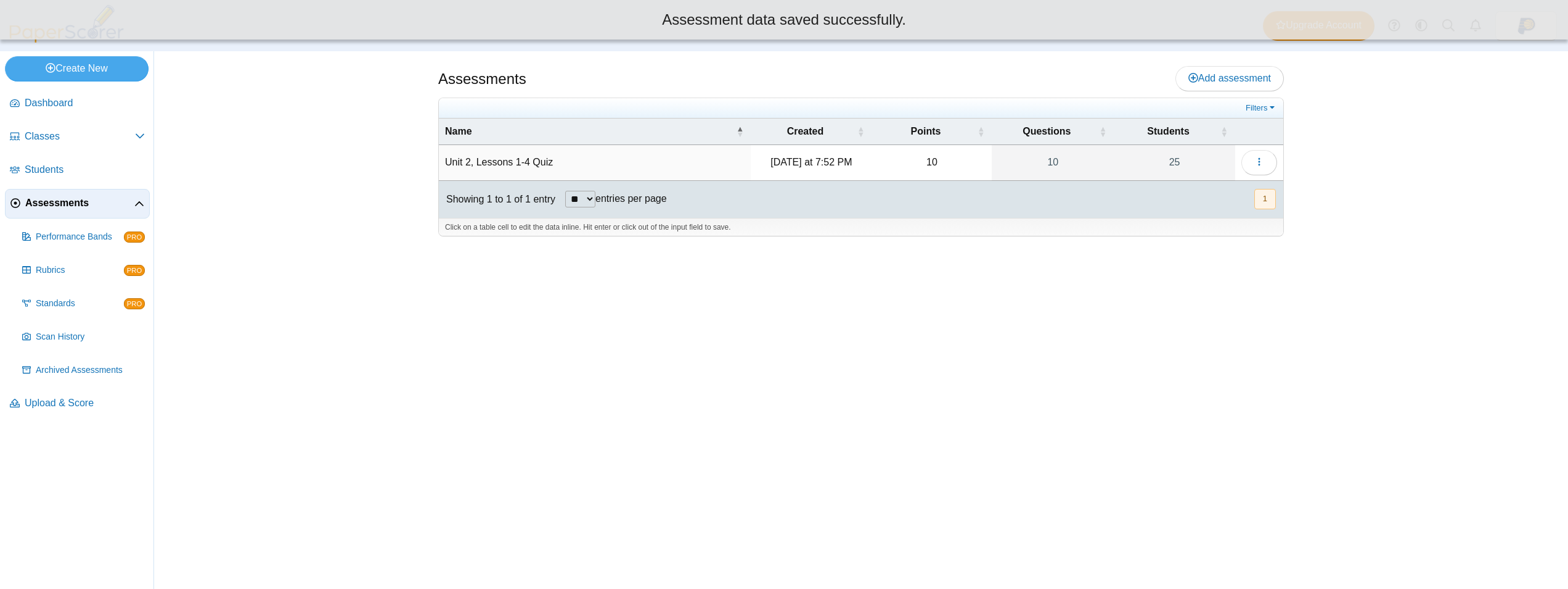
click at [819, 234] on div "Click on a table cell to edit the data inline. Hit enter or click out of the in…" at bounding box center [861, 227] width 845 height 18
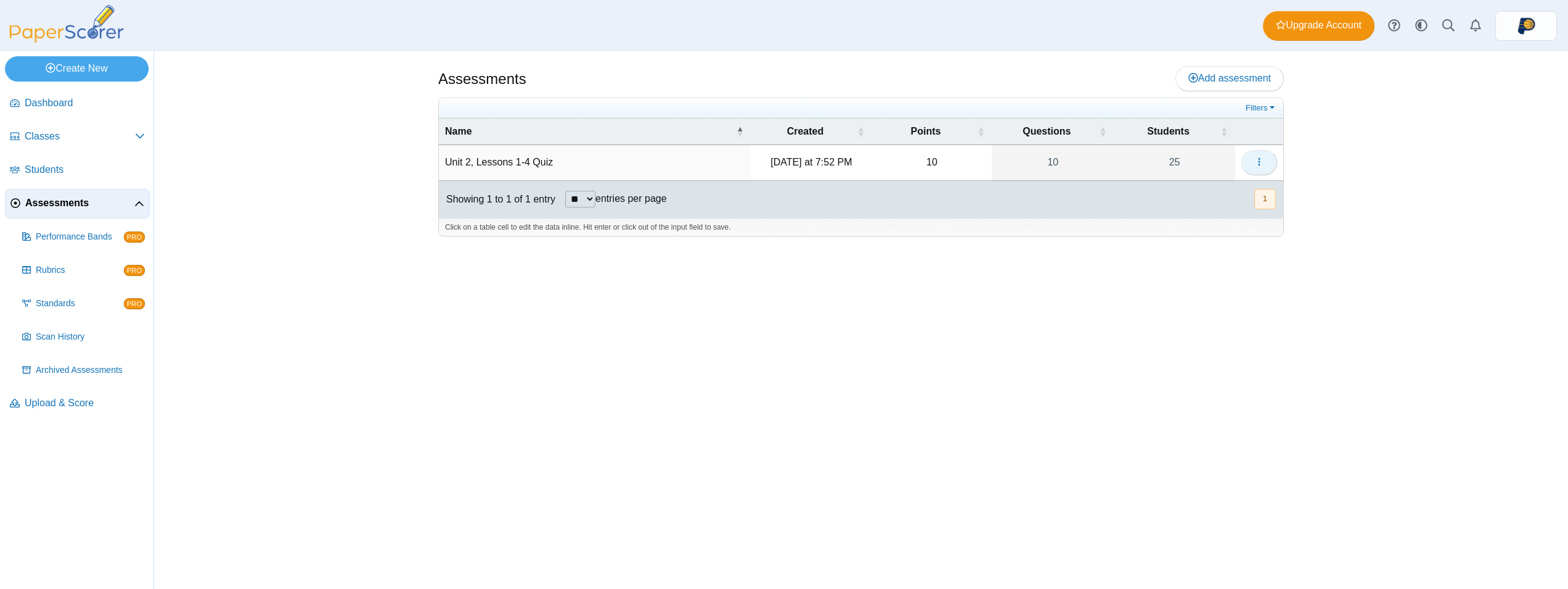
click at [1257, 157] on span "button" at bounding box center [1259, 162] width 10 height 11
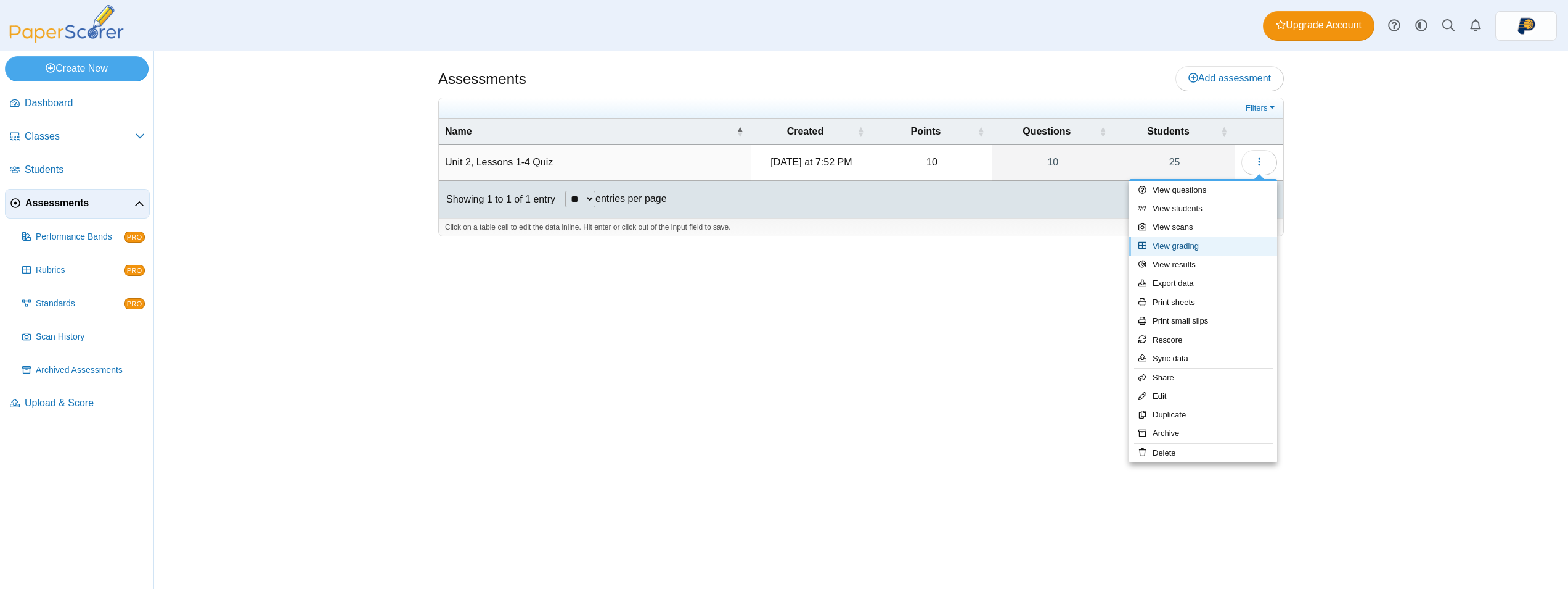
click at [1203, 247] on link "View grading" at bounding box center [1203, 246] width 148 height 18
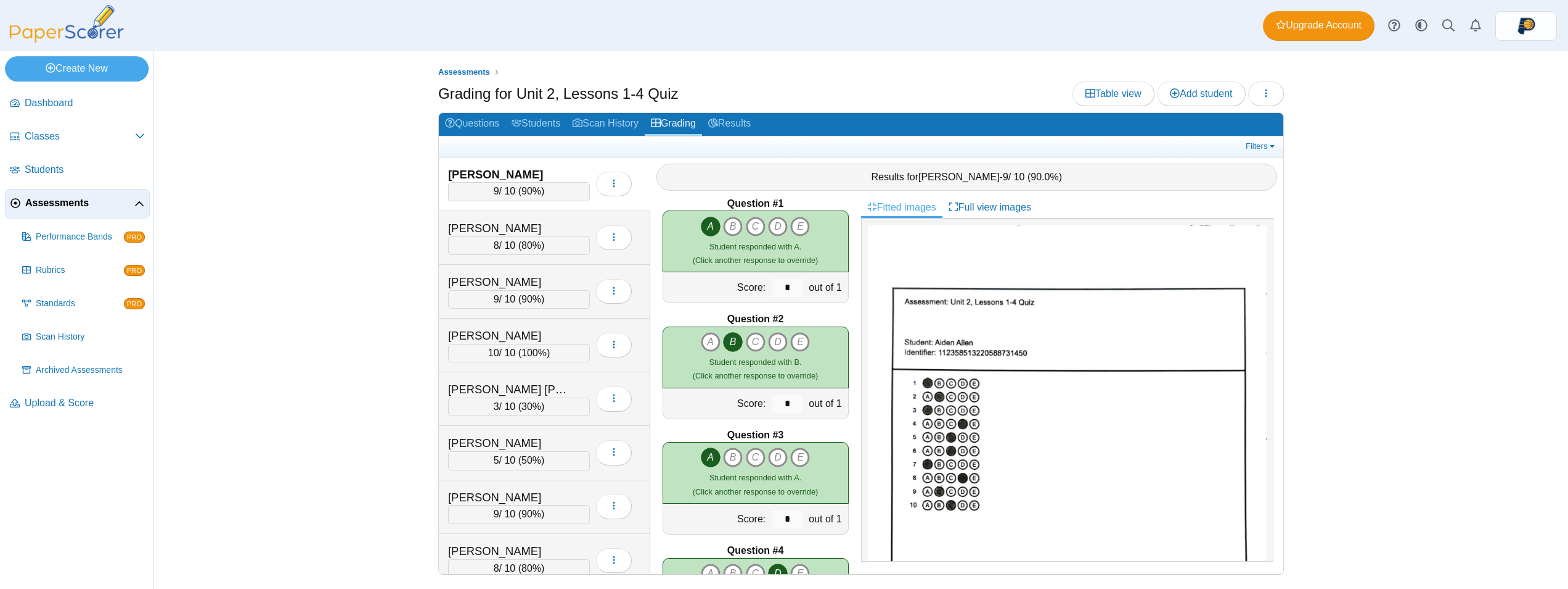
click at [308, 382] on div "Assessments Grading for Unit 2, Lessons 1-4 Quiz Table view Add student Loading…" at bounding box center [861, 320] width 1414 height 537
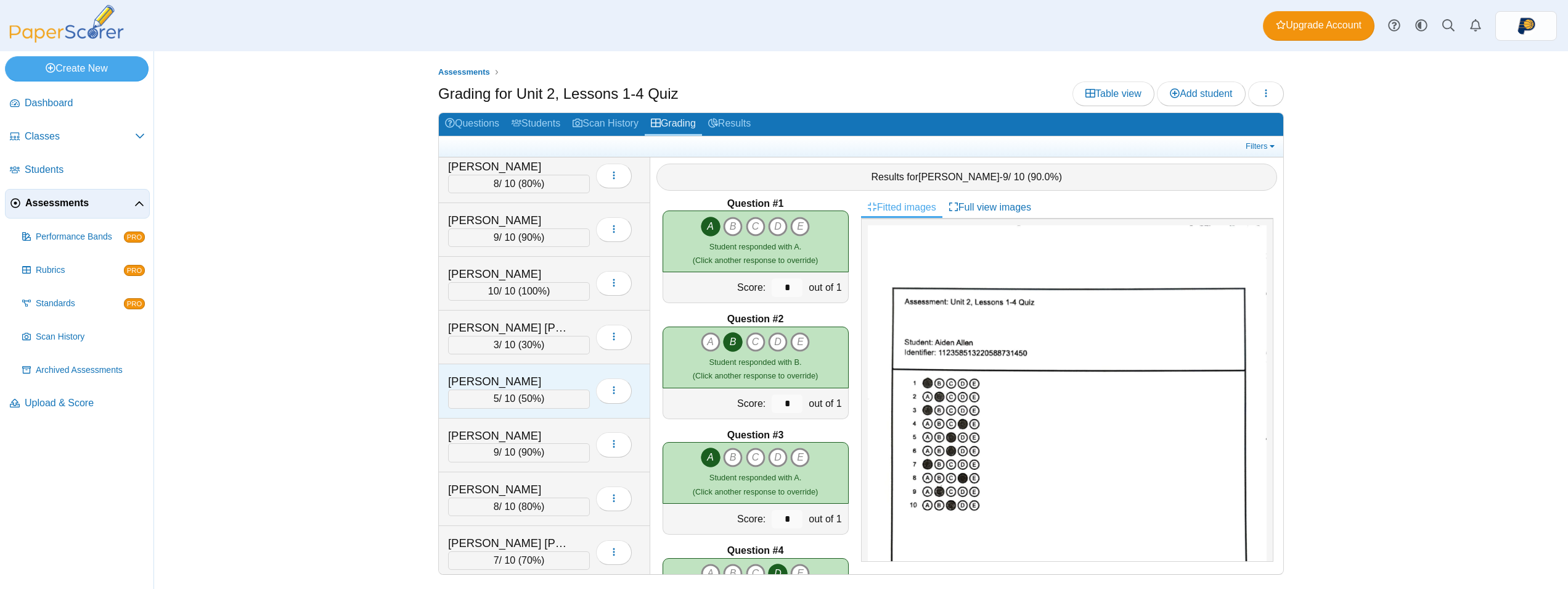
click at [508, 381] on div "[PERSON_NAME]" at bounding box center [509, 381] width 123 height 16
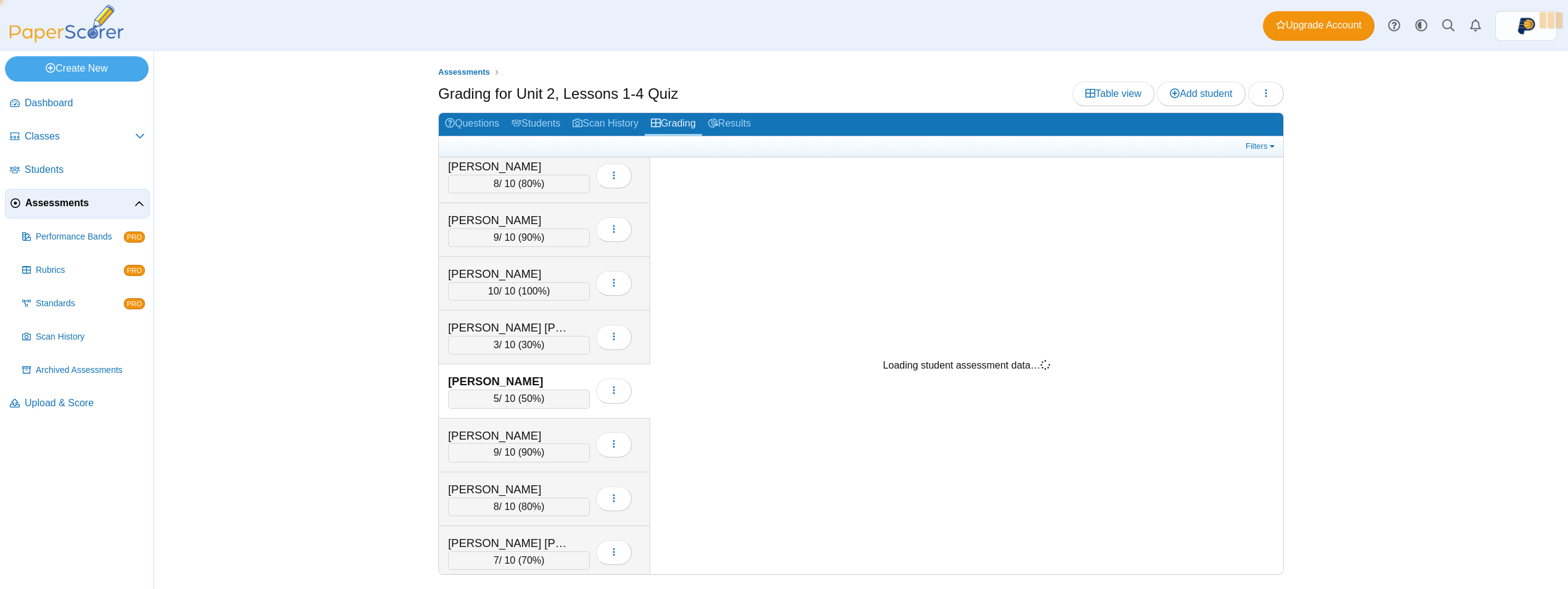
scroll to position [12, 0]
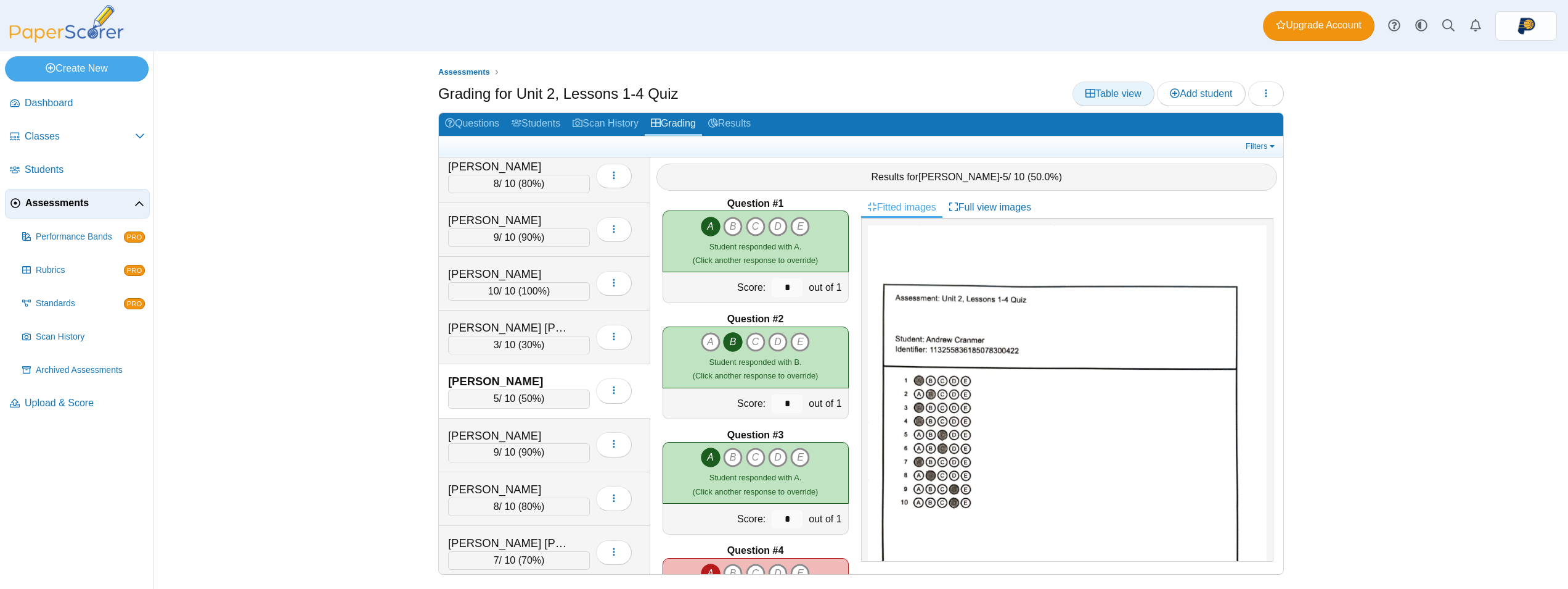
click at [1096, 95] on span "Table view" at bounding box center [1113, 93] width 56 height 11
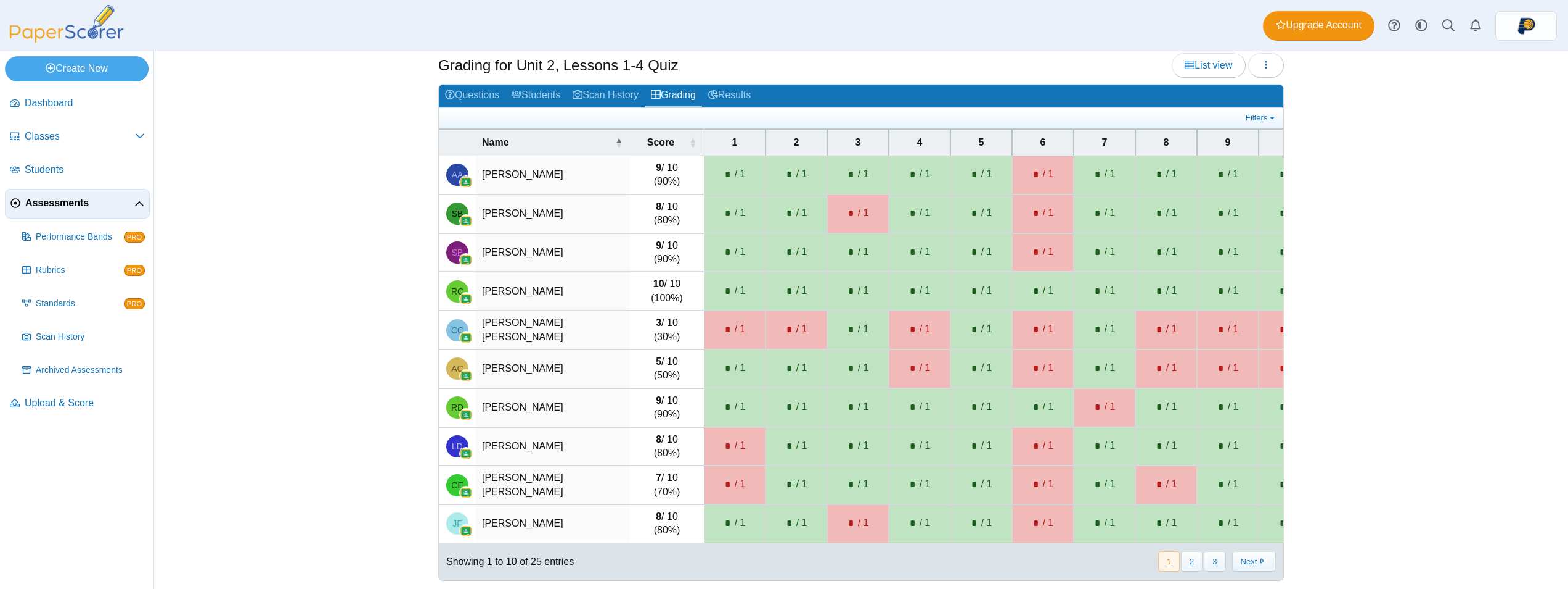
scroll to position [41, 0]
